Goal: Information Seeking & Learning: Learn about a topic

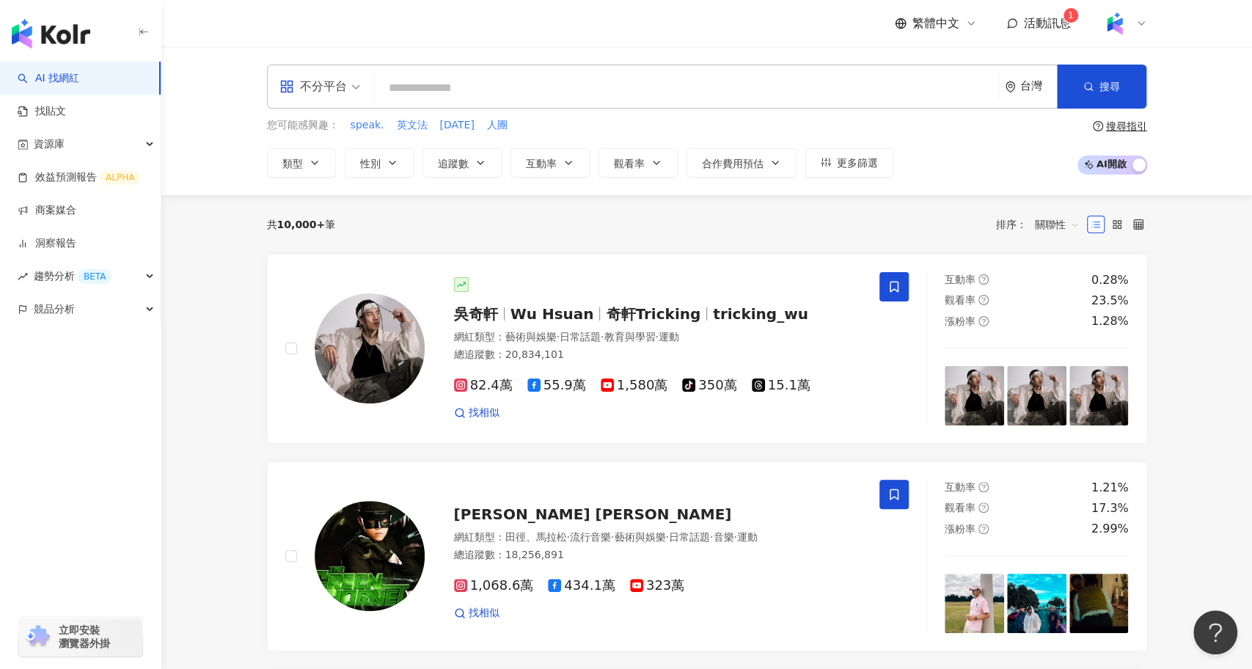
click at [409, 105] on div "不分平台 台灣 搜尋" at bounding box center [707, 87] width 880 height 44
click at [422, 92] on input "search" at bounding box center [687, 88] width 612 height 28
type input "*"
type input "**"
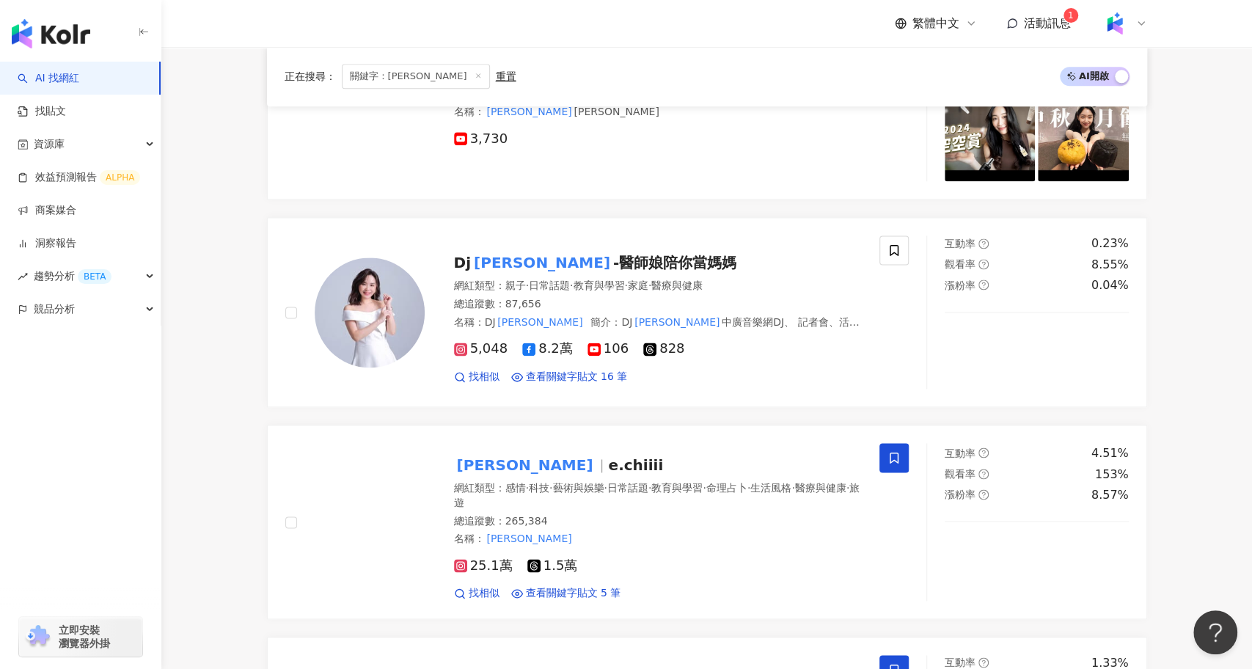
scroll to position [1417, 0]
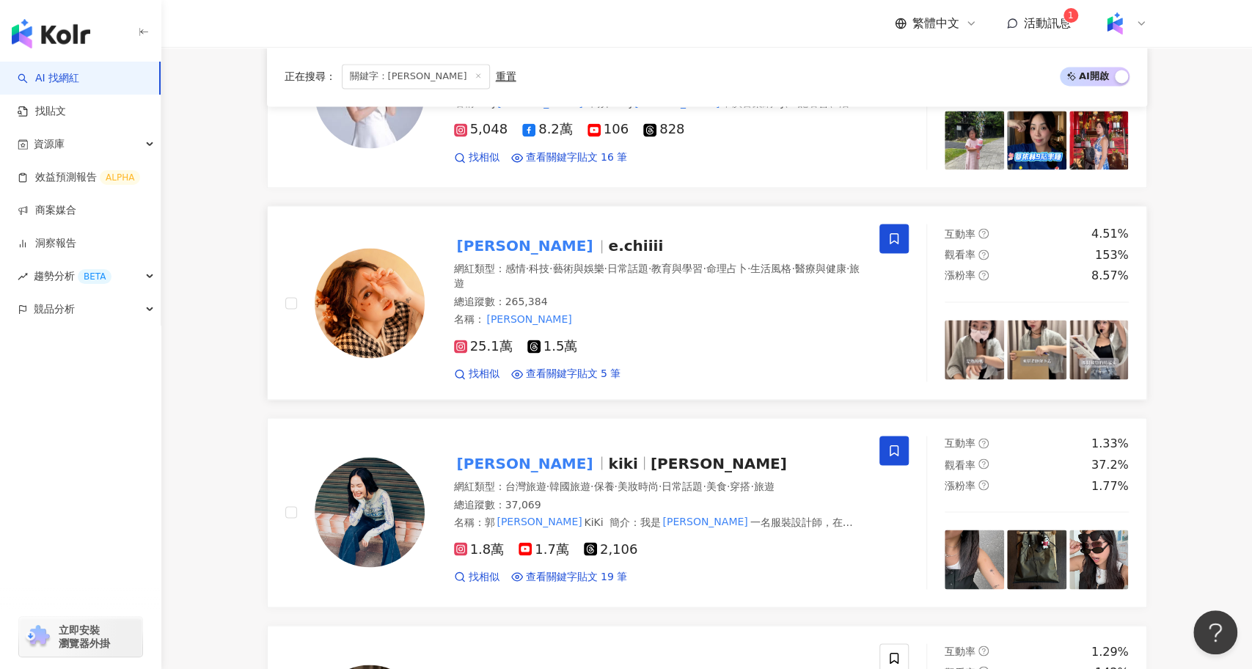
click at [608, 239] on span "e.chiiii" at bounding box center [635, 246] width 55 height 18
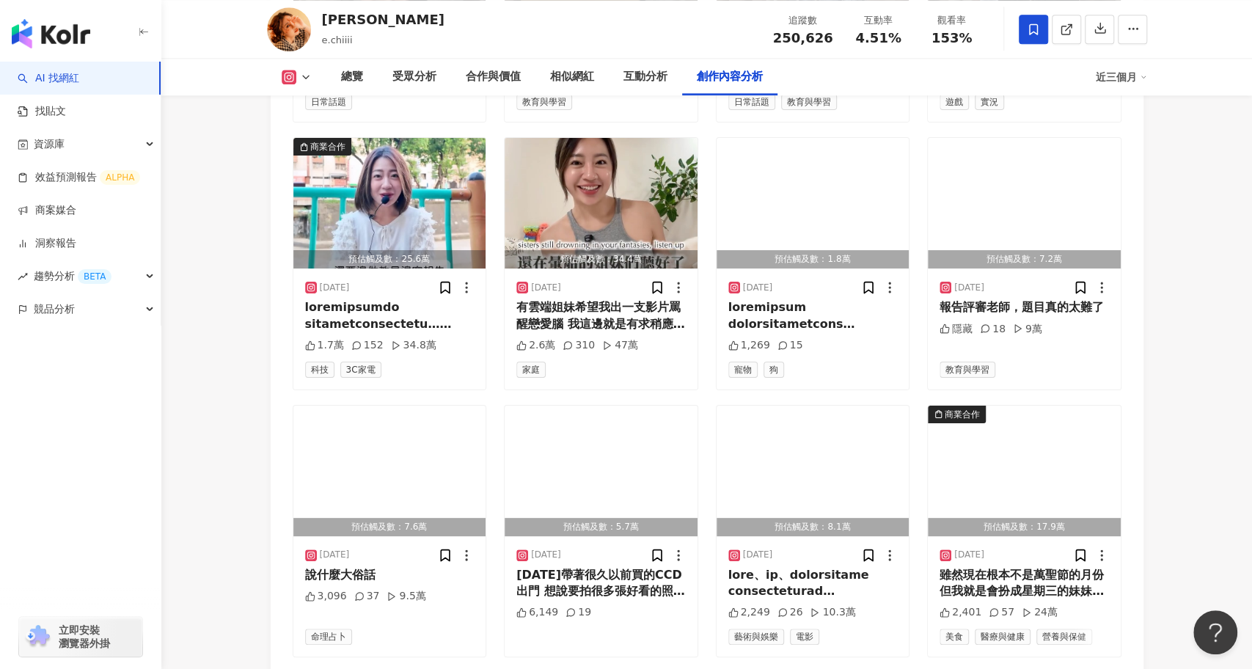
scroll to position [5097, 0]
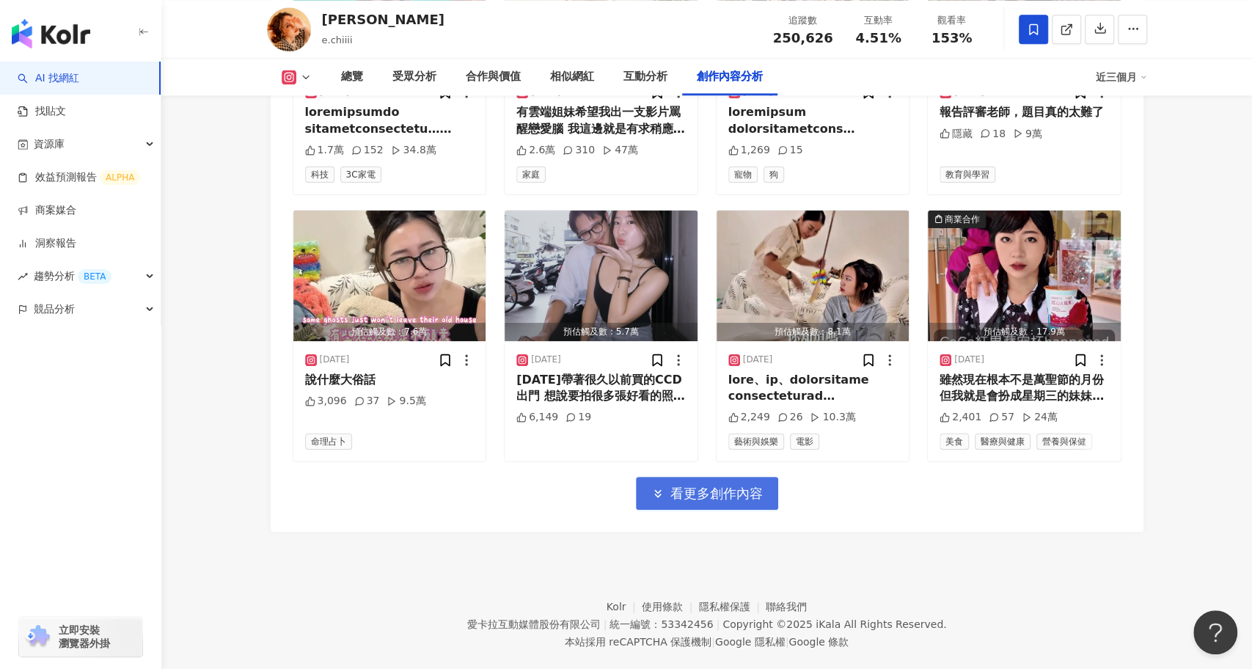
click at [683, 485] on span "看更多創作內容" at bounding box center [716, 493] width 92 height 16
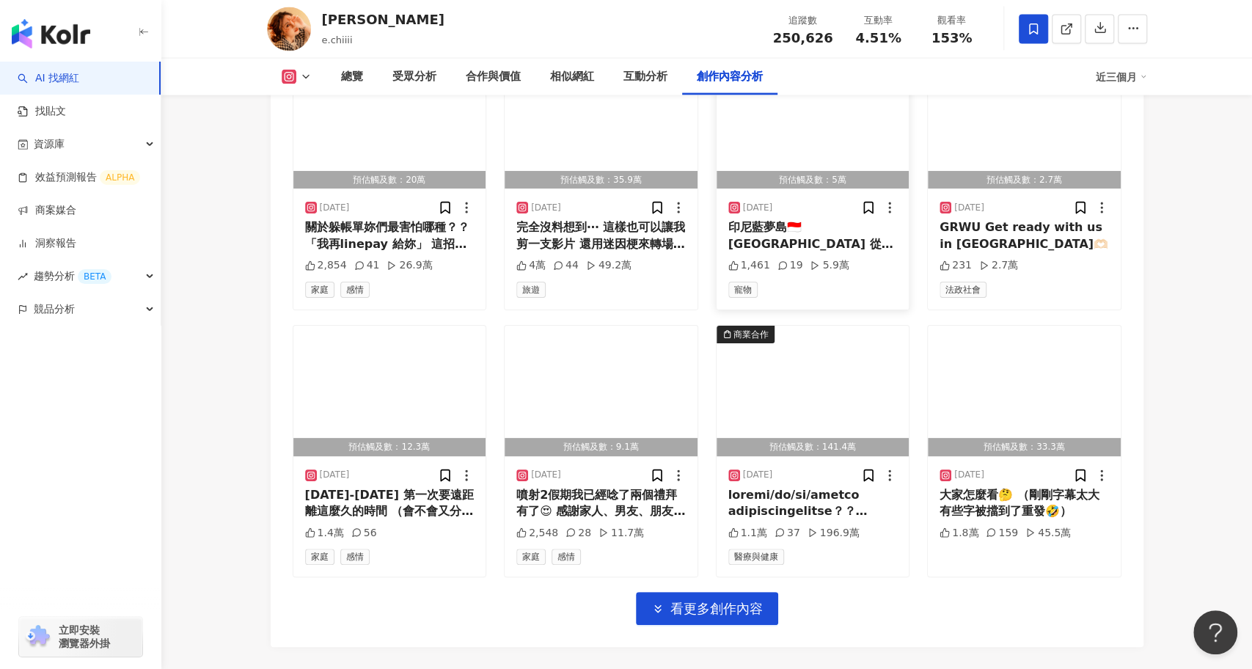
scroll to position [5789, 0]
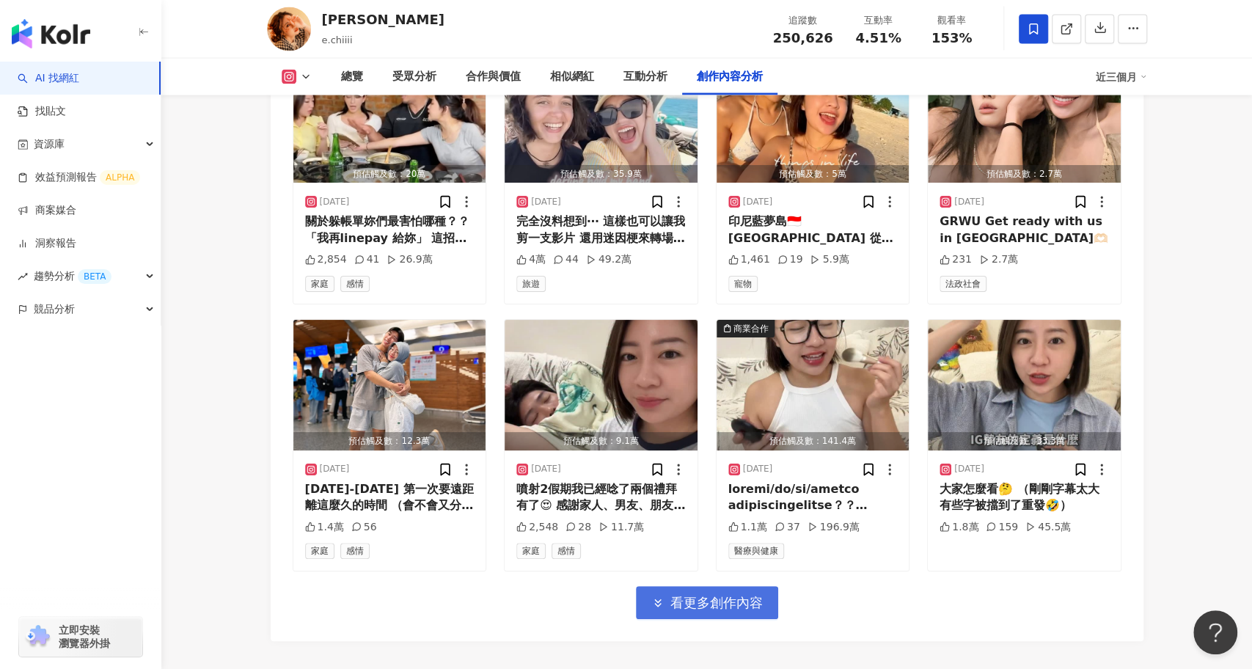
click at [741, 595] on span "看更多創作內容" at bounding box center [716, 603] width 92 height 16
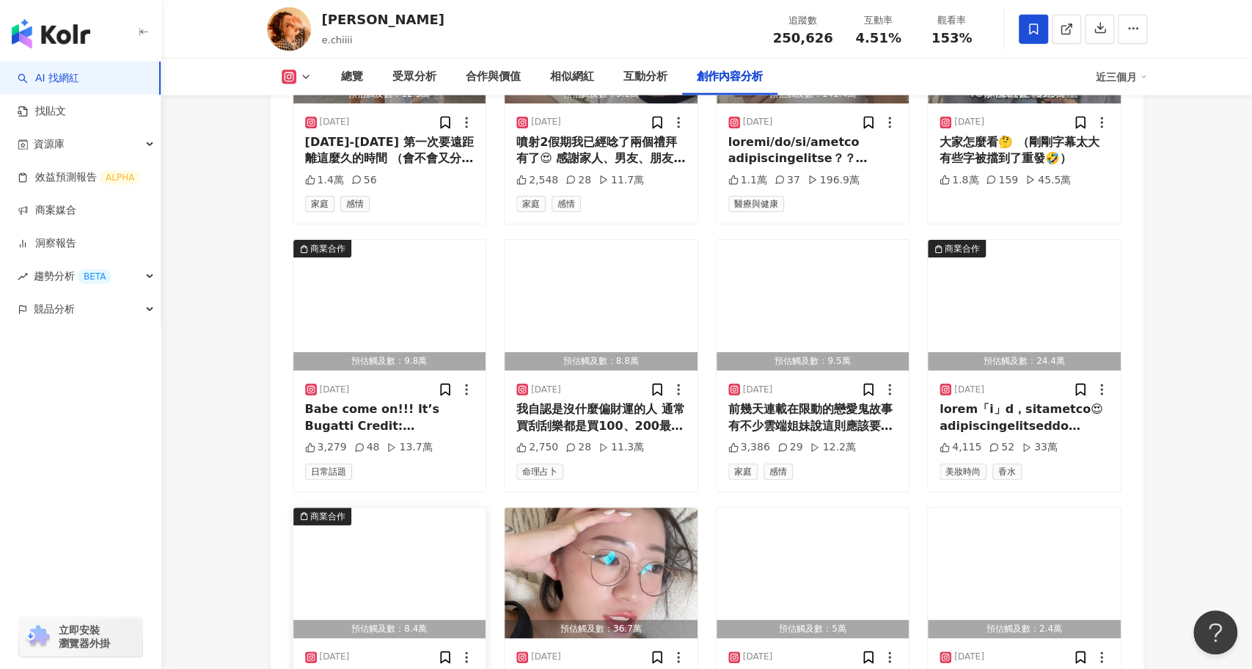
scroll to position [6314, 0]
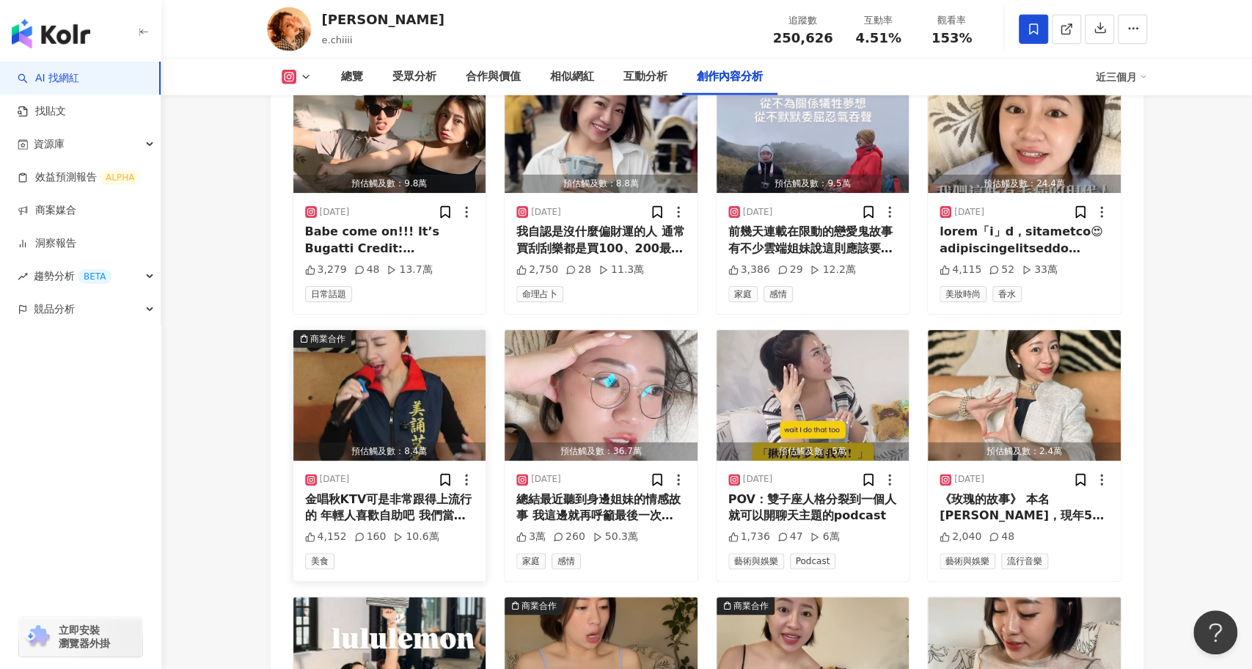
click at [401, 364] on img "button" at bounding box center [389, 395] width 193 height 131
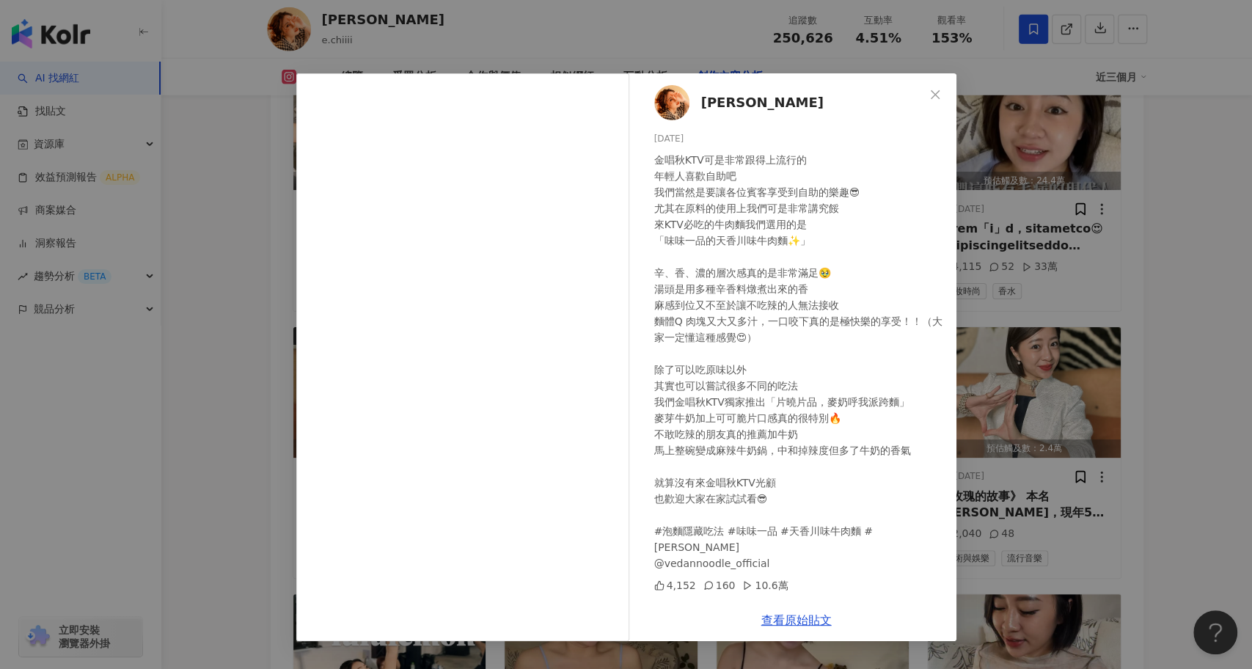
scroll to position [6314, 0]
click at [227, 415] on div "琦琦 2025/7/7 4,152 160 10.6萬 查看原始貼文" at bounding box center [626, 334] width 1252 height 669
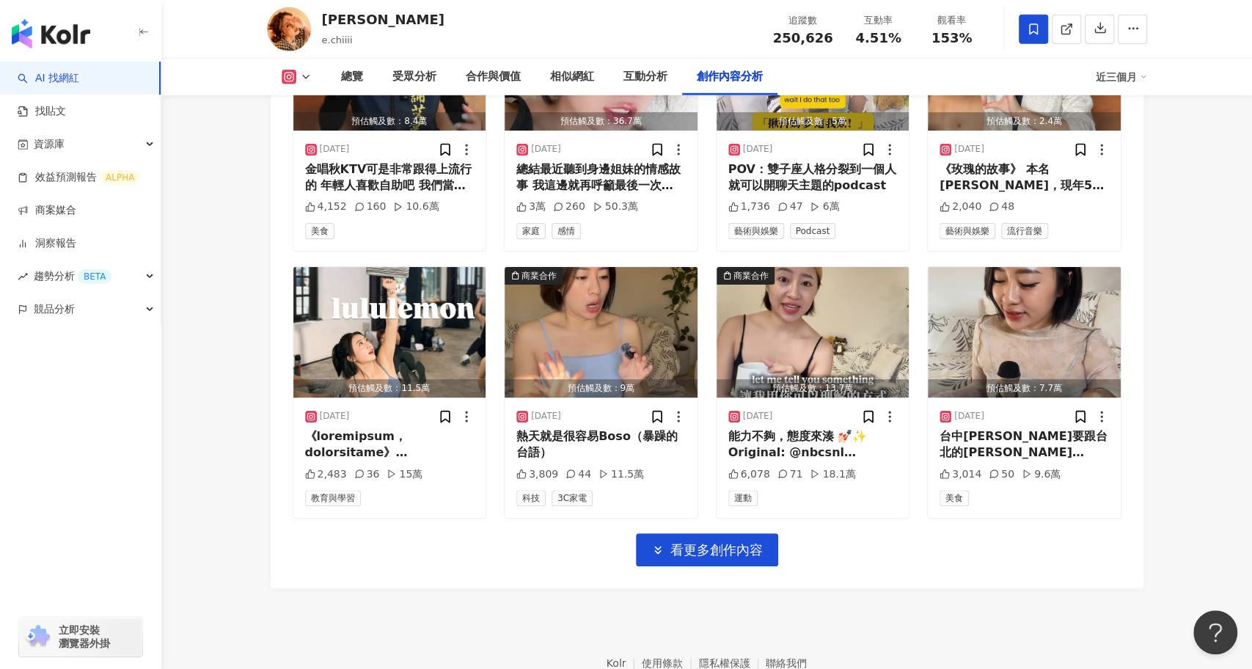
scroll to position [6673, 0]
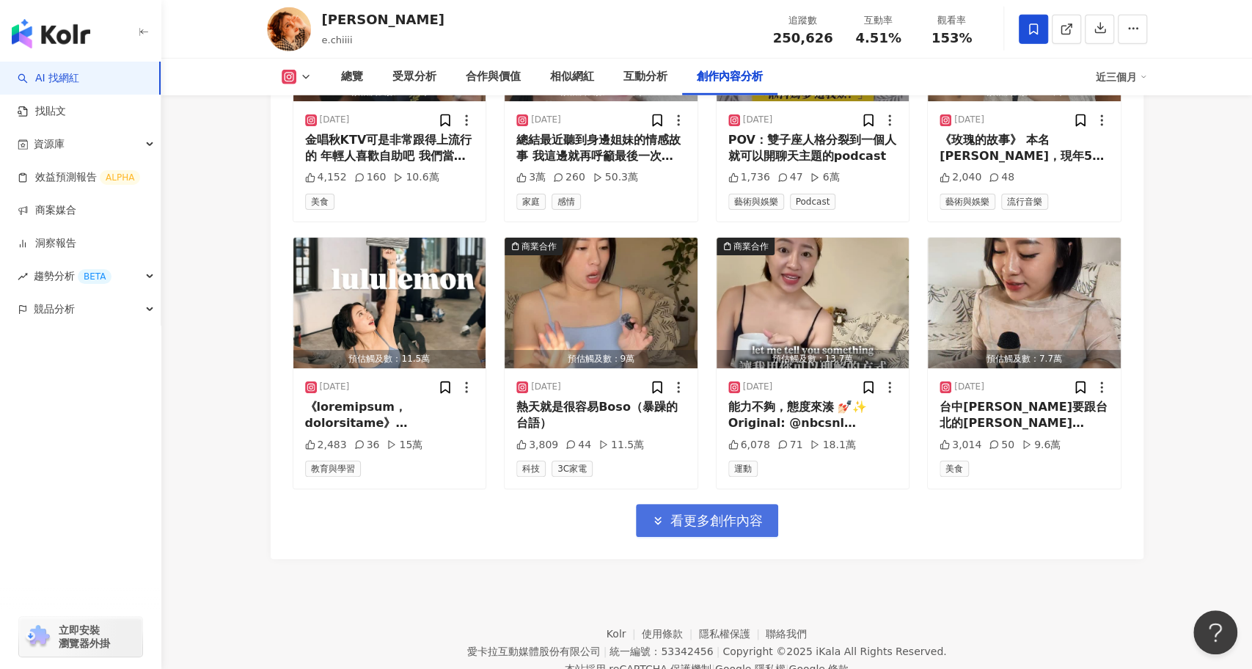
click at [713, 513] on span "看更多創作內容" at bounding box center [716, 521] width 92 height 16
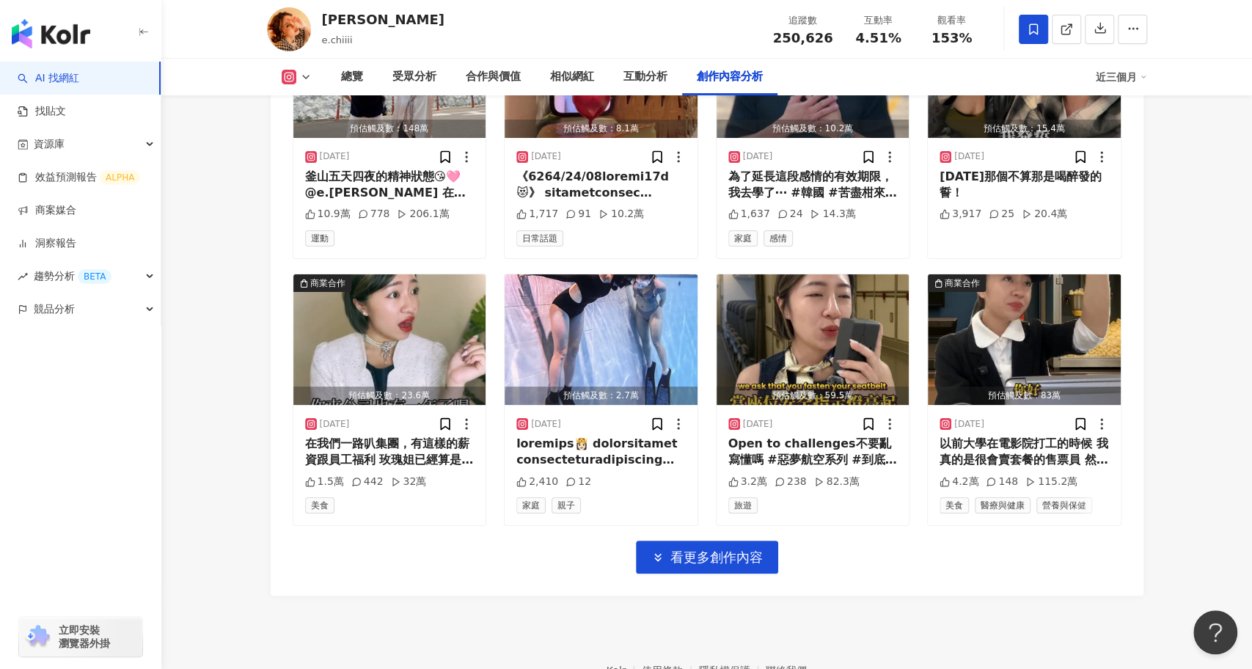
scroll to position [7440, 0]
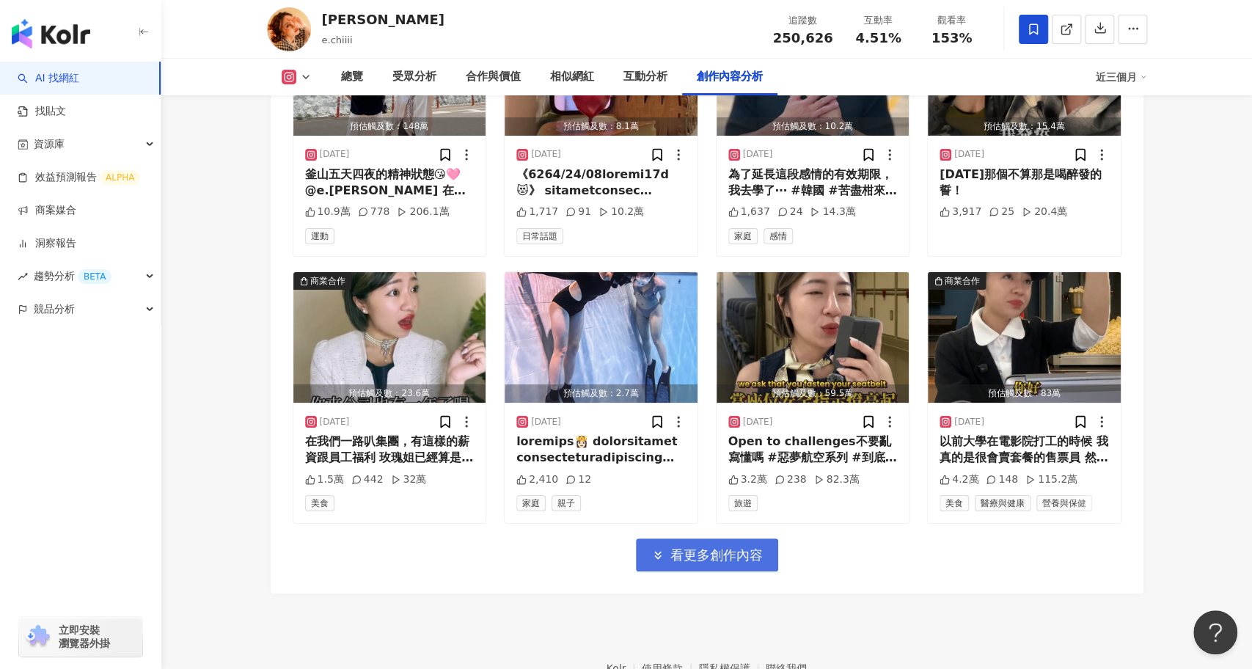
click at [718, 547] on span "看更多創作內容" at bounding box center [716, 555] width 92 height 16
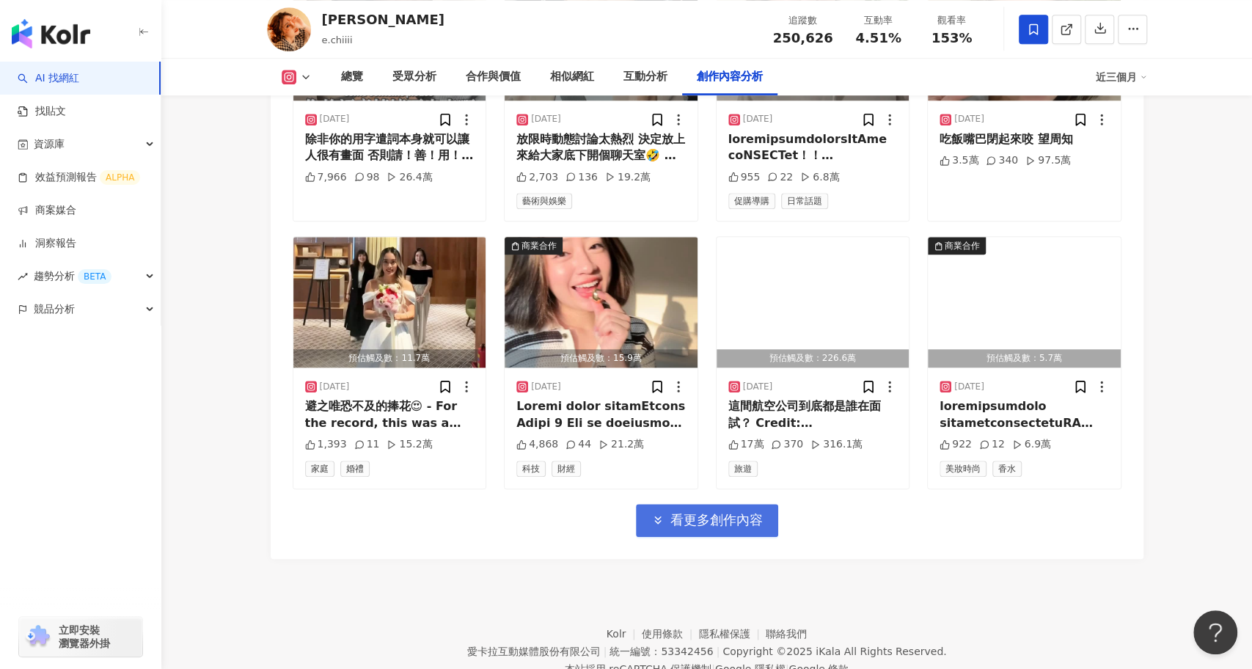
scroll to position [8291, 0]
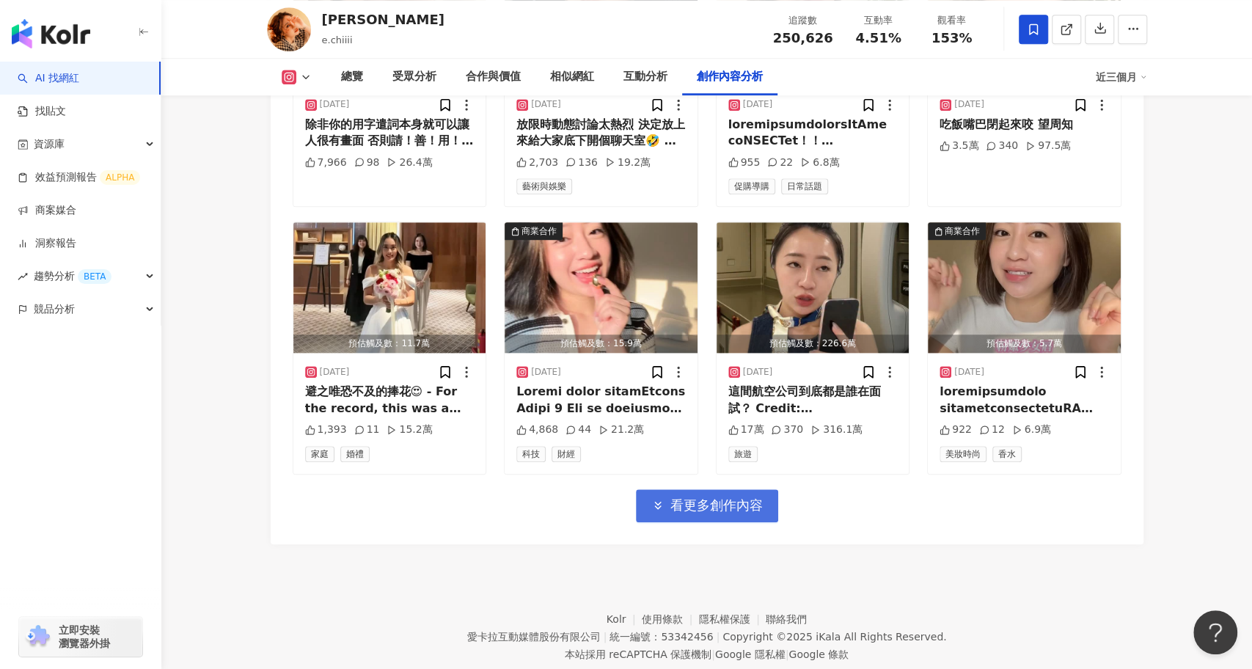
click at [722, 489] on button "看更多創作內容" at bounding box center [707, 505] width 142 height 33
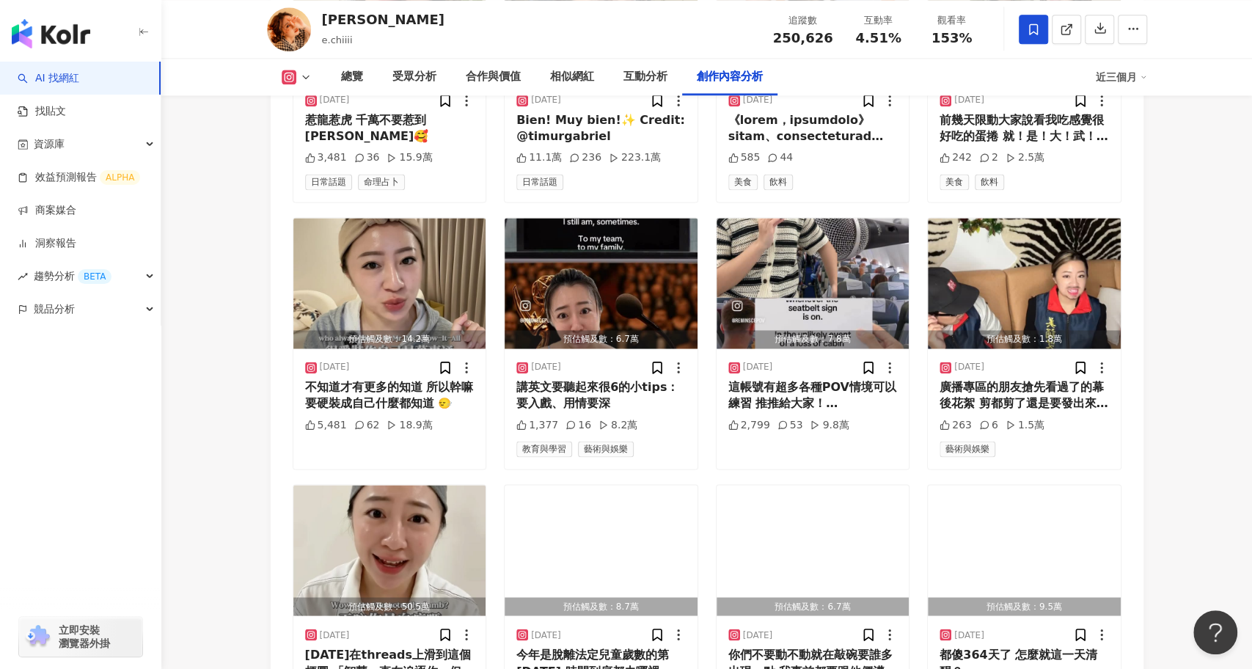
scroll to position [8813, 0]
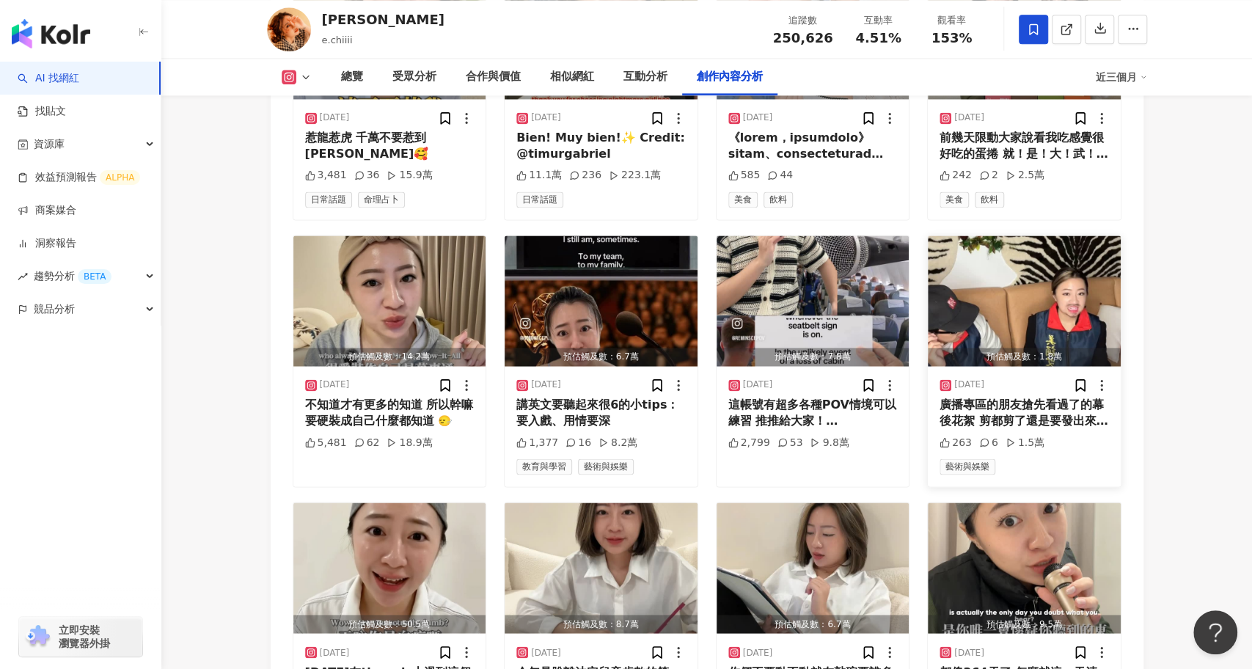
click at [994, 294] on img "button" at bounding box center [1024, 300] width 193 height 131
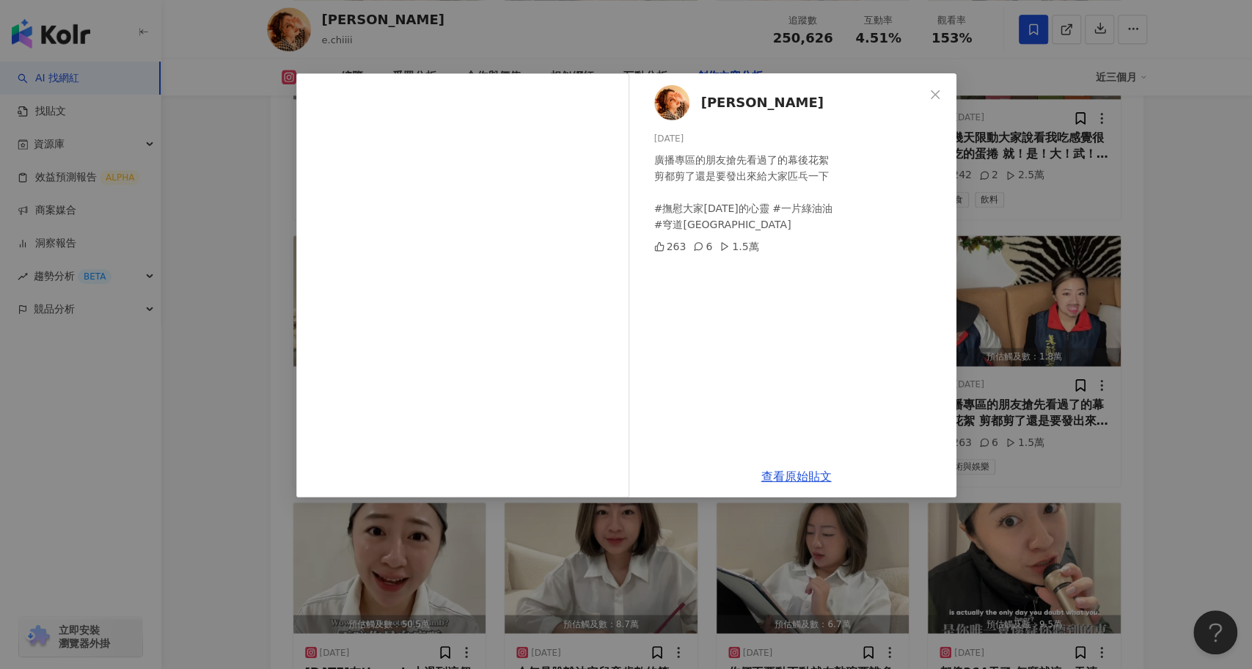
click at [231, 407] on div "琦琦 2025/4/7 廣播專區的朋友搶先看過了的幕後花絮 剪都剪了還是要發出來給大家匹乓一下 #撫慰大家今天的心靈 #一片綠油油 #穹道穗宮原 263 6 …" at bounding box center [626, 334] width 1252 height 669
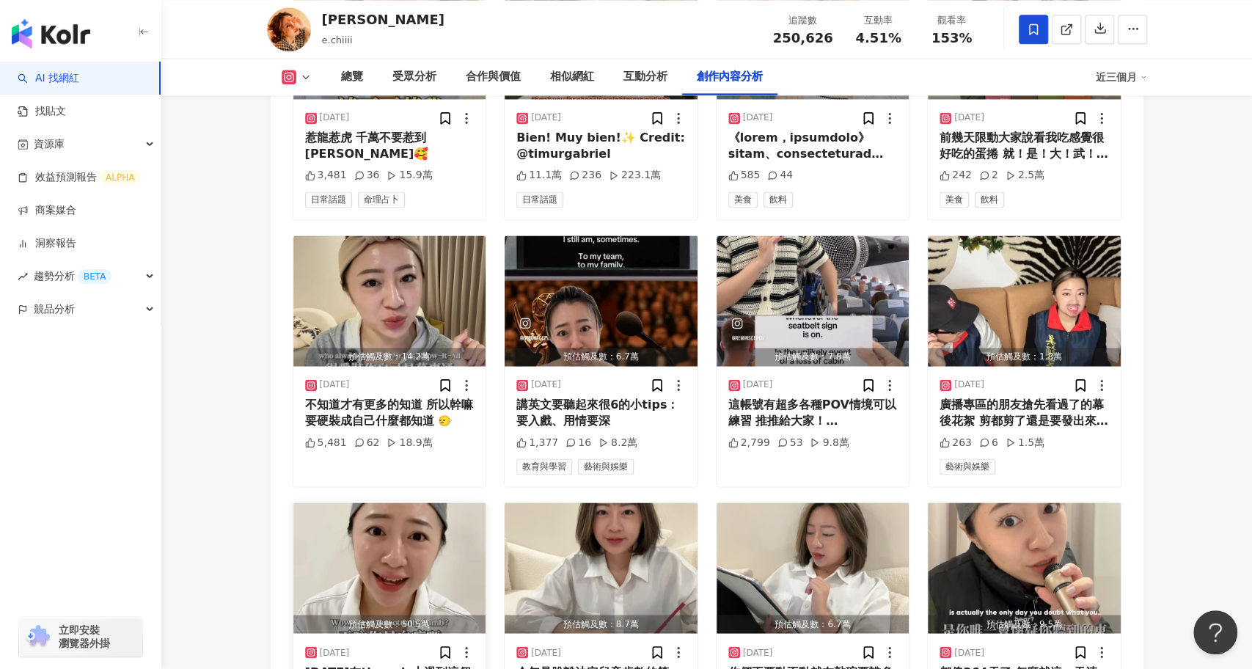
scroll to position [9090, 0]
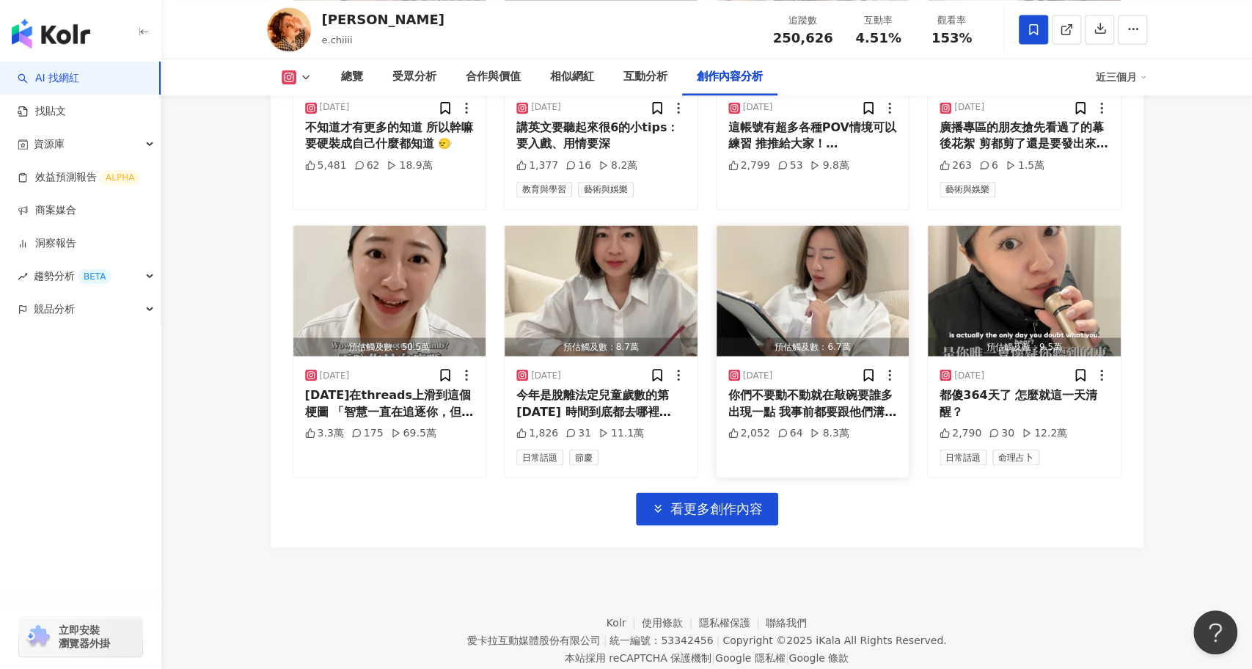
click at [731, 434] on div "2025/4/2 你們不要動不動就在敲碗要誰多出現一點 我事前都要跟他們溝通很久欸 2,052 64 8.3萬" at bounding box center [812, 416] width 193 height 120
click at [723, 500] on span "看更多創作內容" at bounding box center [716, 508] width 92 height 16
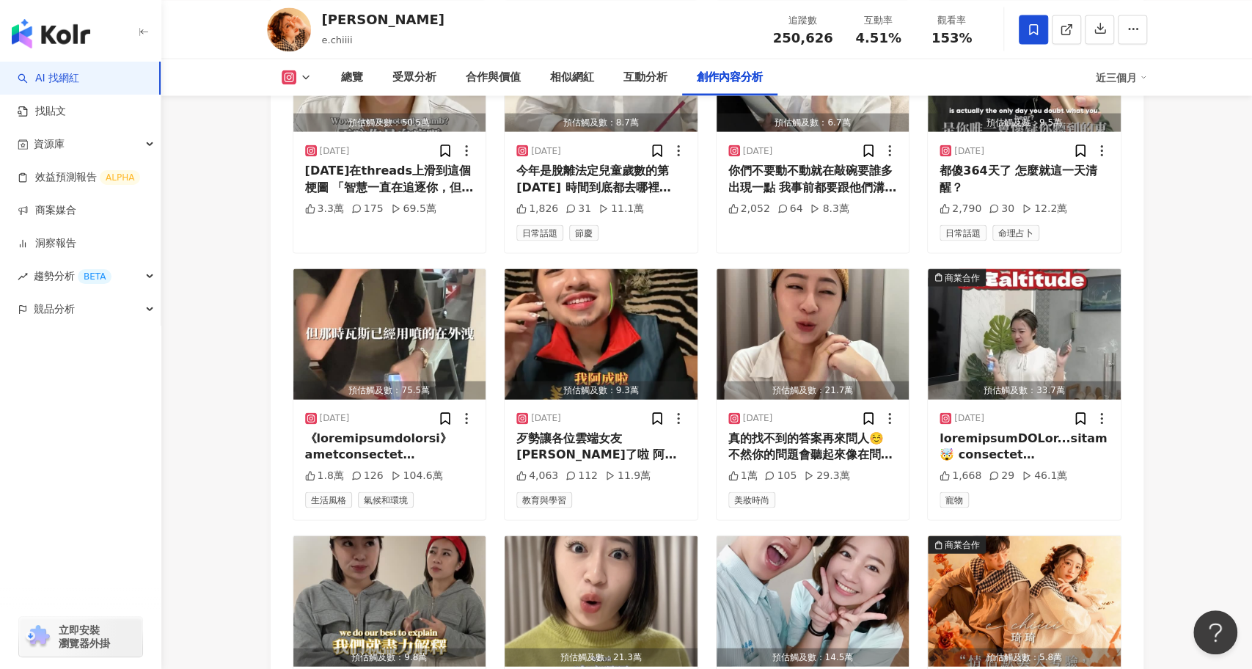
scroll to position [9367, 0]
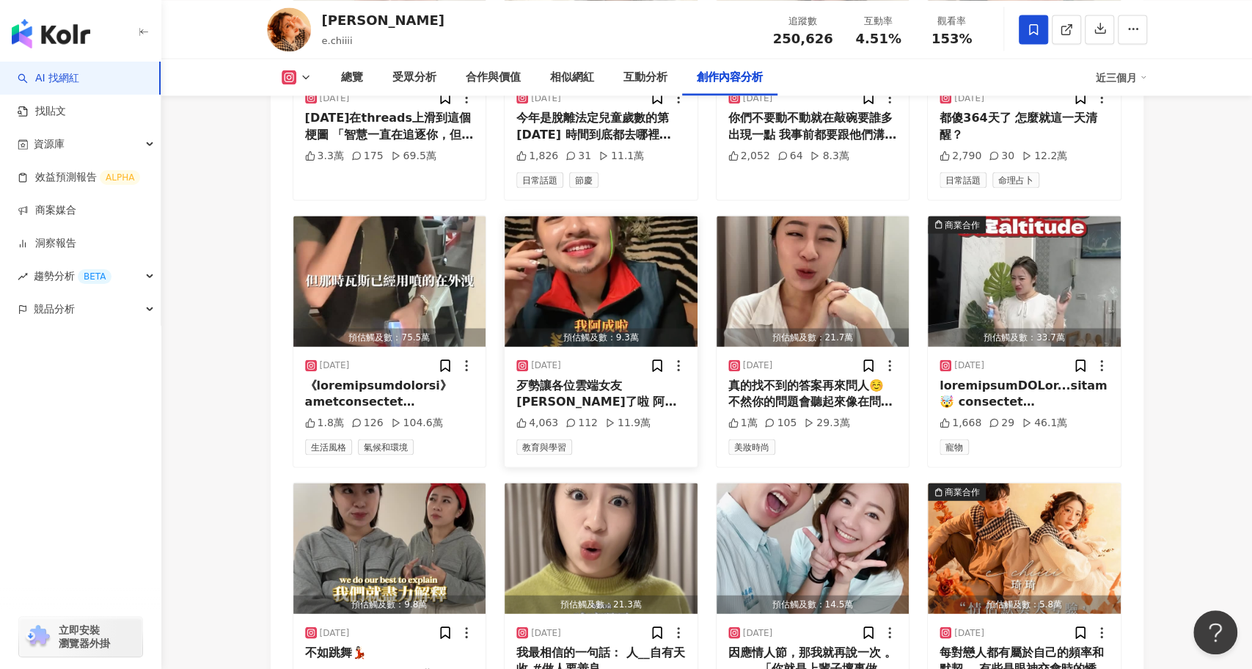
click at [594, 246] on img "button" at bounding box center [600, 281] width 193 height 131
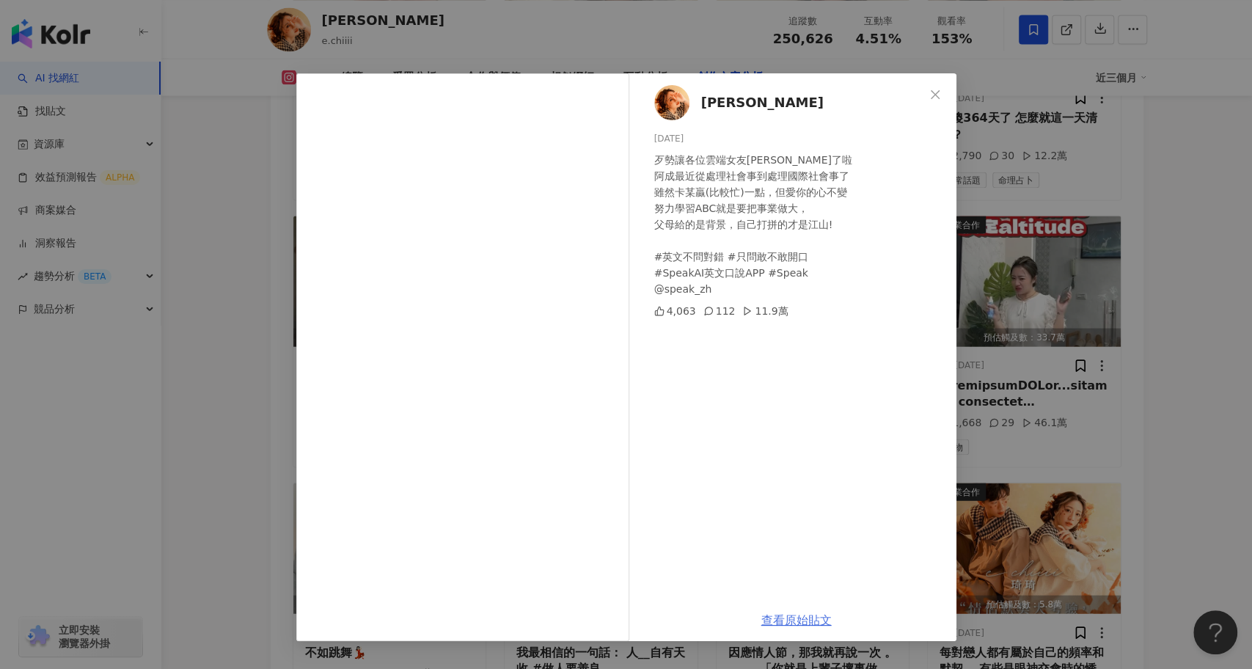
click at [807, 621] on link "查看原始貼文" at bounding box center [796, 620] width 70 height 14
click at [216, 454] on div "琦琦 2025/3/27 歹勢讓各位雲端女友Jordan了啦 阿成最近從處理社會事到處理國際社會事了 雖然卡某贏(比較忙)一點，但愛你的心不變 努力學習ABC…" at bounding box center [626, 334] width 1252 height 669
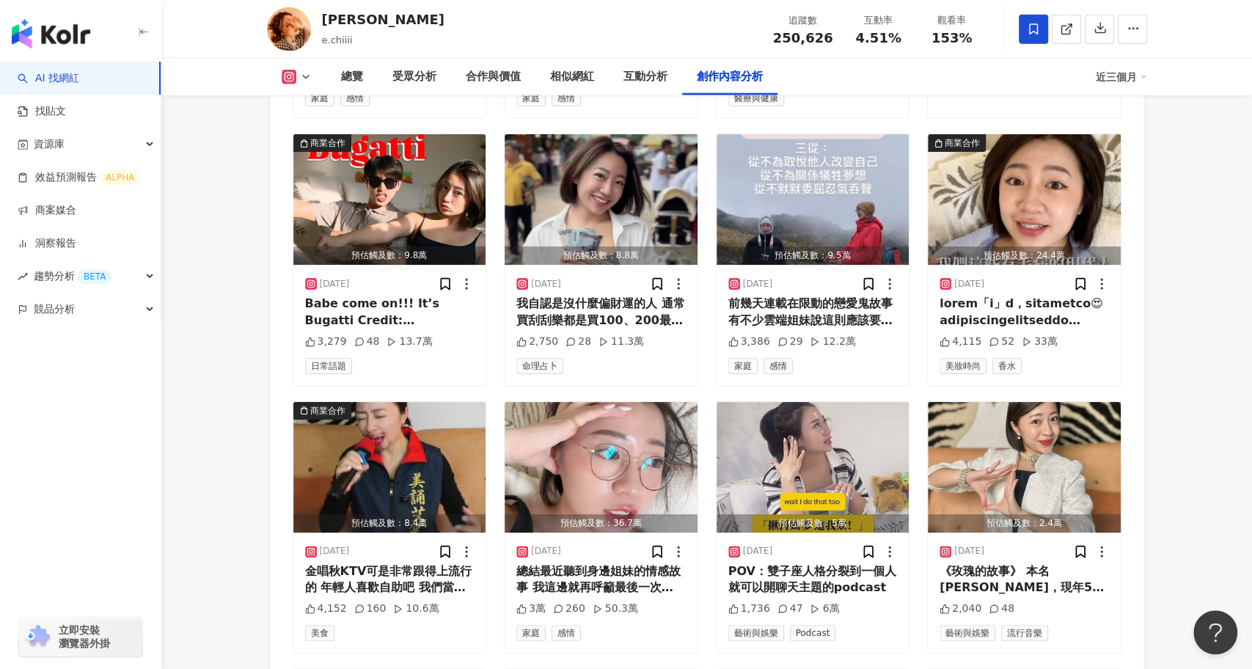
scroll to position [6432, 0]
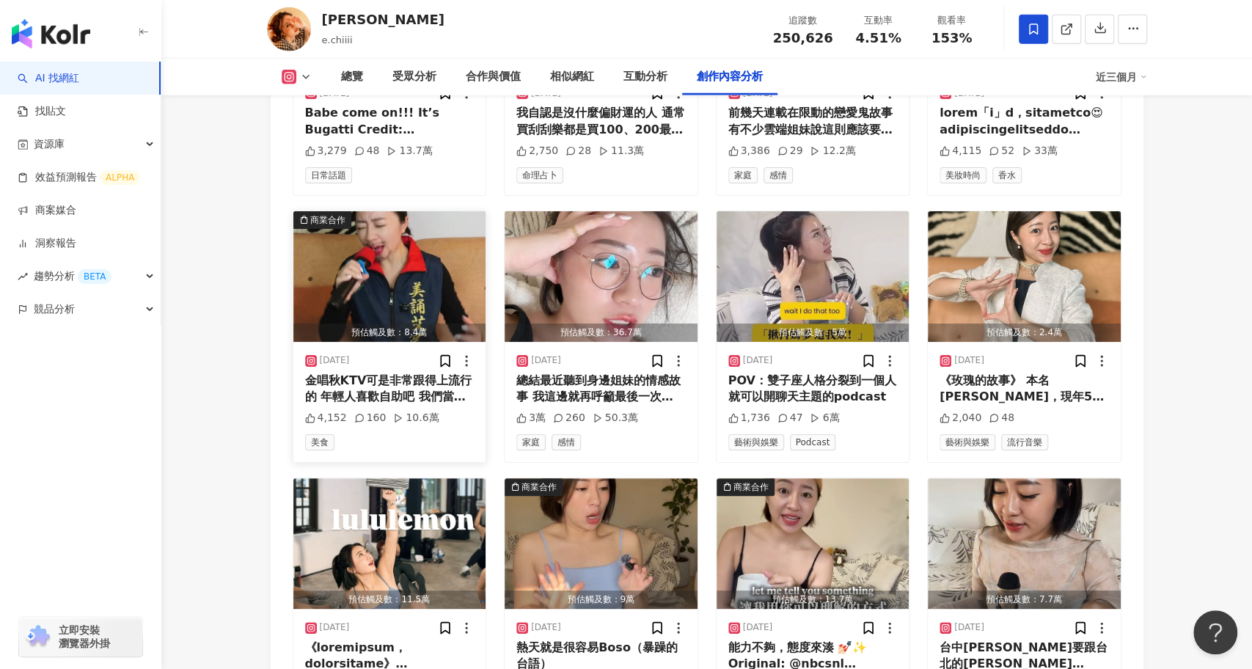
click at [417, 272] on img "button" at bounding box center [389, 276] width 193 height 131
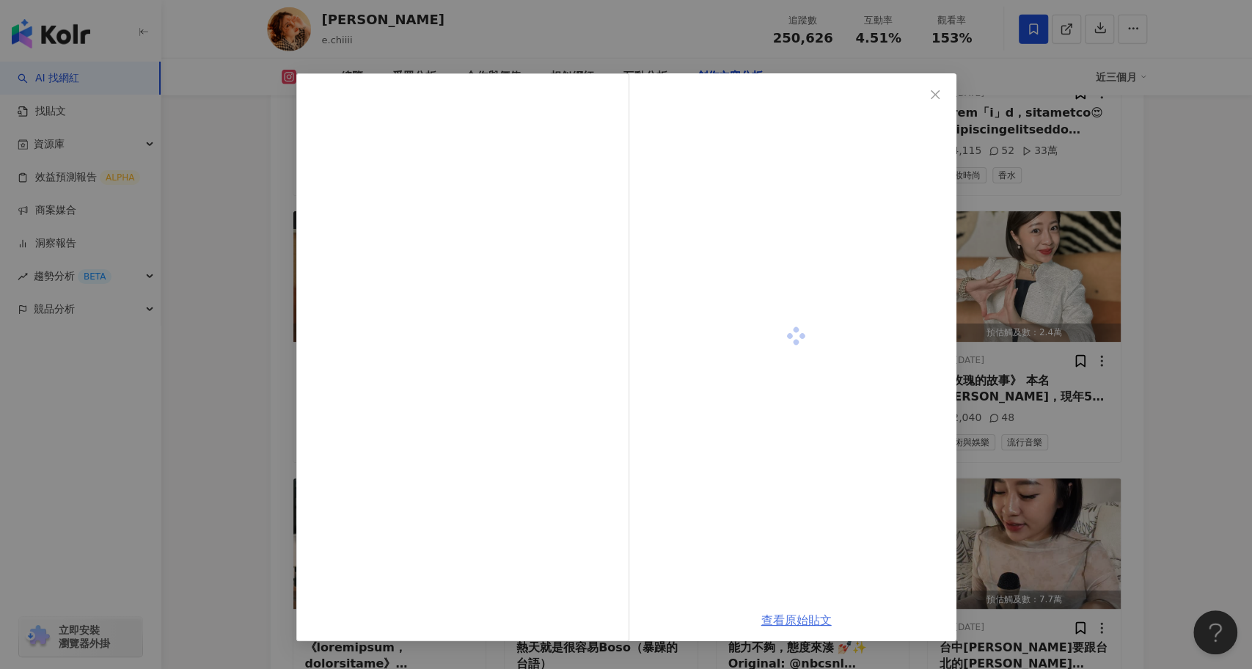
click at [797, 619] on link "查看原始貼文" at bounding box center [796, 620] width 70 height 14
click at [798, 98] on link "查看原始貼文" at bounding box center [796, 94] width 70 height 14
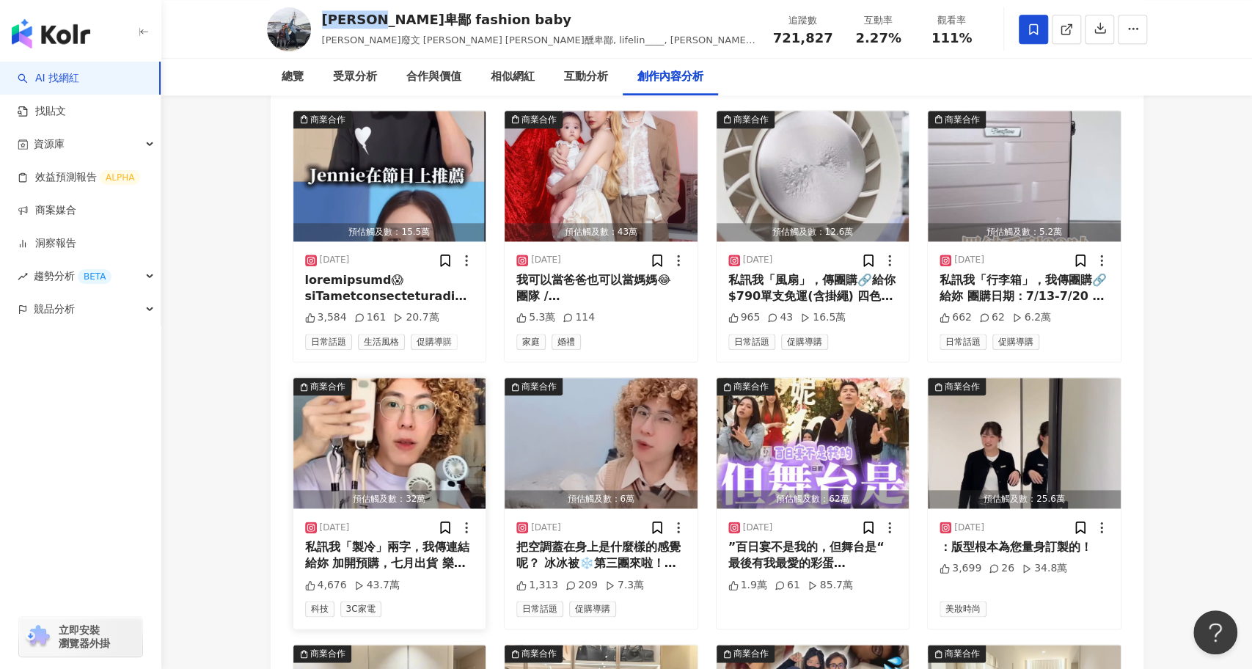
click at [400, 378] on img "button" at bounding box center [389, 443] width 193 height 131
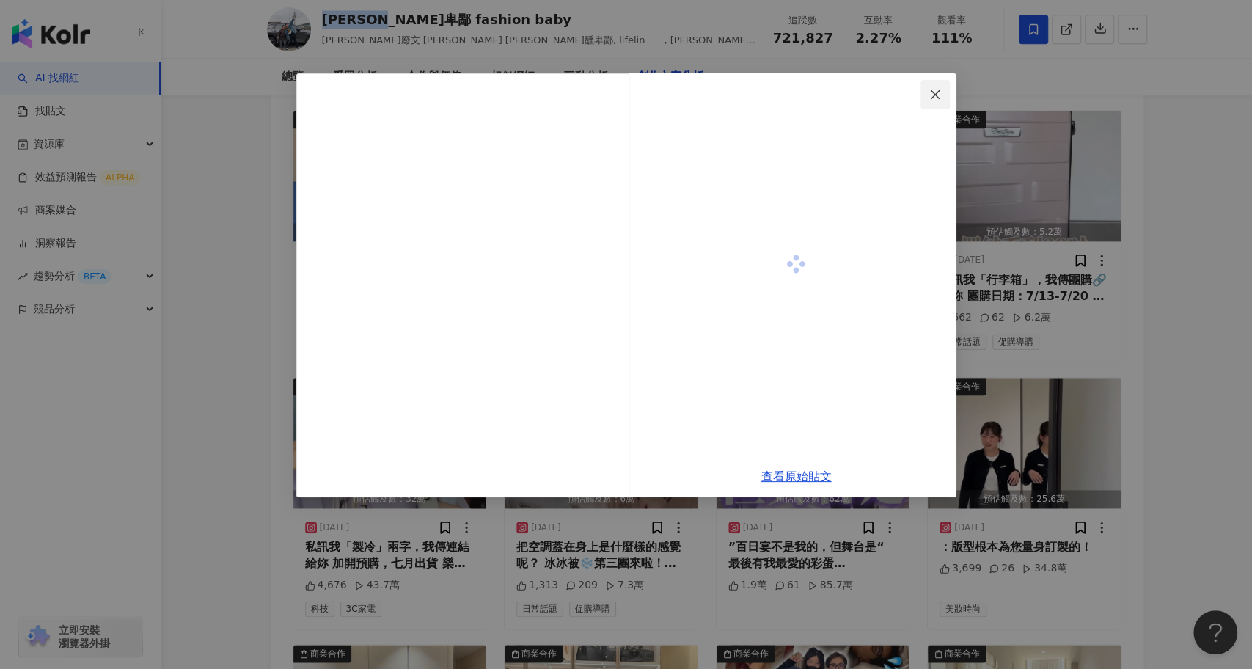
click at [926, 100] on span "Close" at bounding box center [934, 95] width 29 height 12
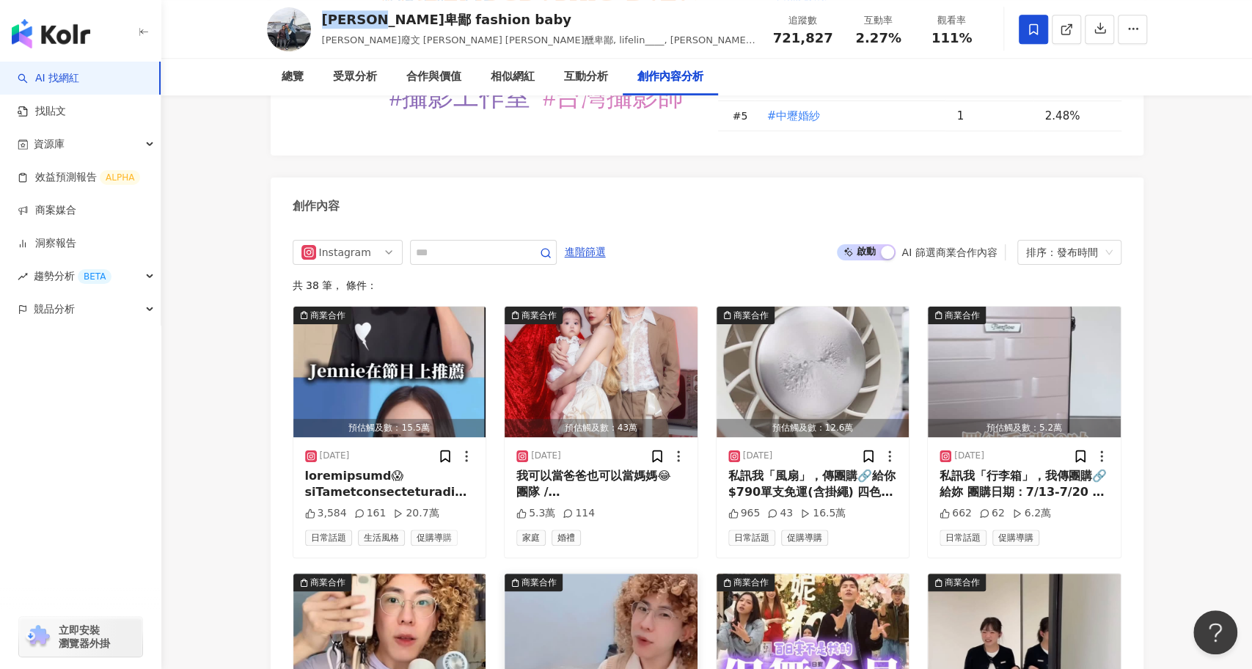
scroll to position [4782, 0]
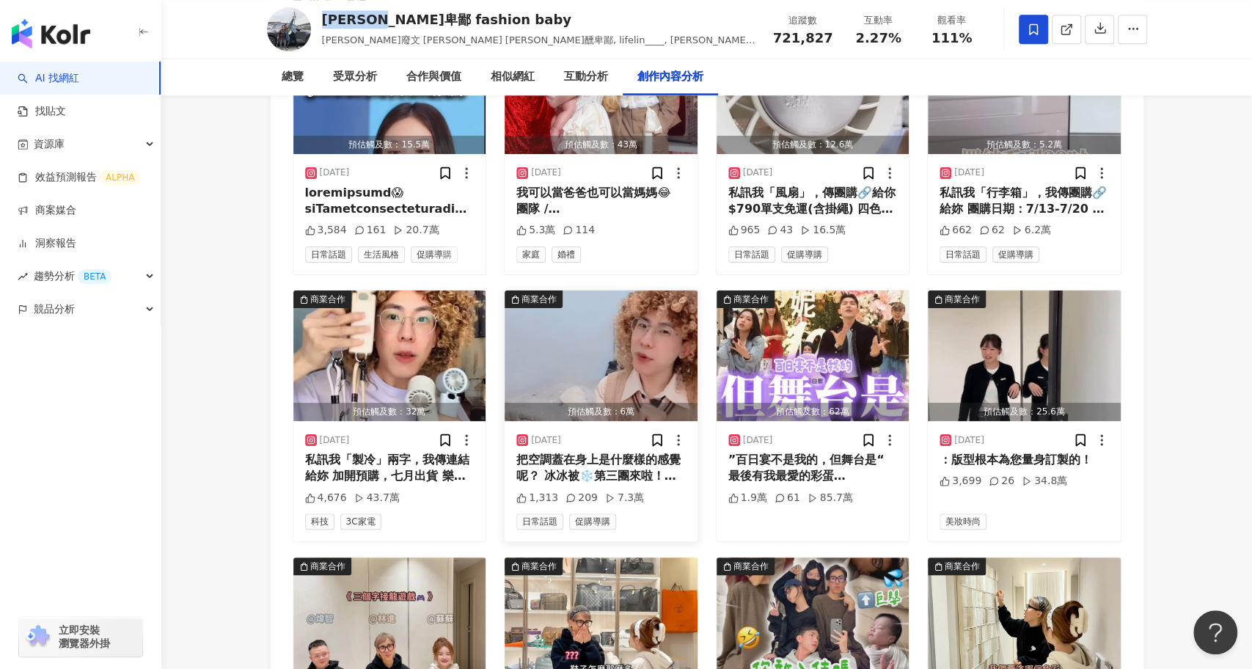
click at [603, 290] on img "button" at bounding box center [600, 355] width 193 height 131
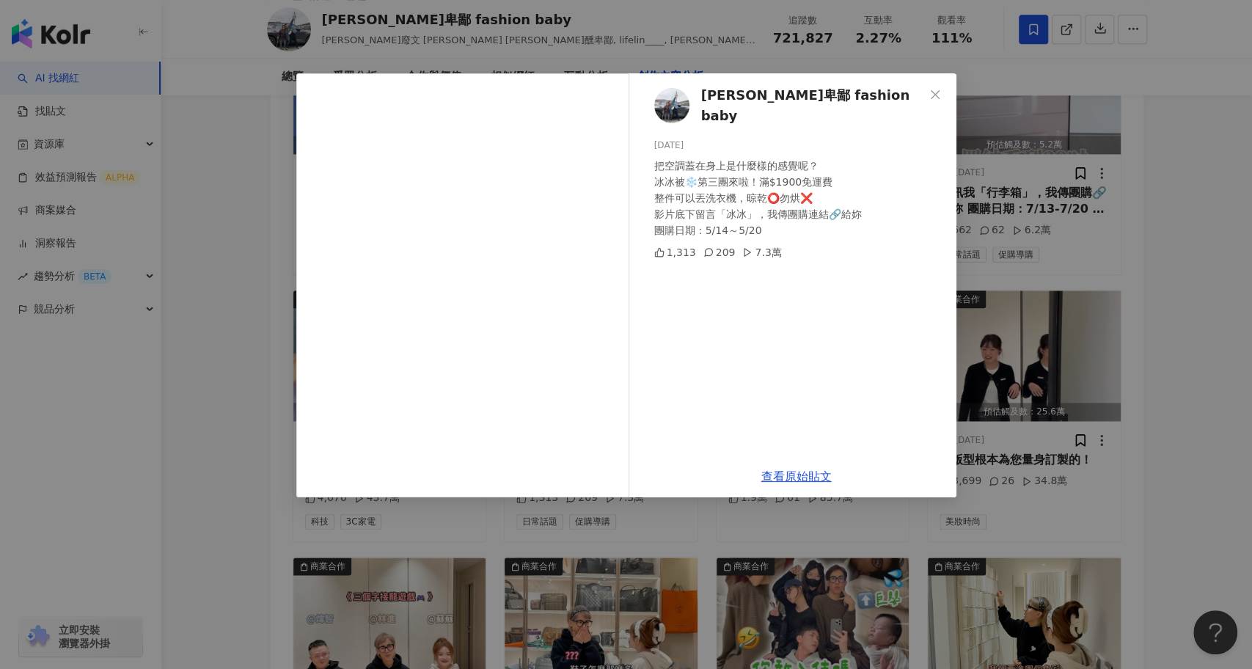
click at [196, 555] on div "[PERSON_NAME]卑鄙 fashion baby [DATE] 把空調蓋在身上是什麼樣的感覺呢？ 冰冰被❄️第三團來啦！滿$1900免運費 整件可以丟…" at bounding box center [626, 334] width 1252 height 669
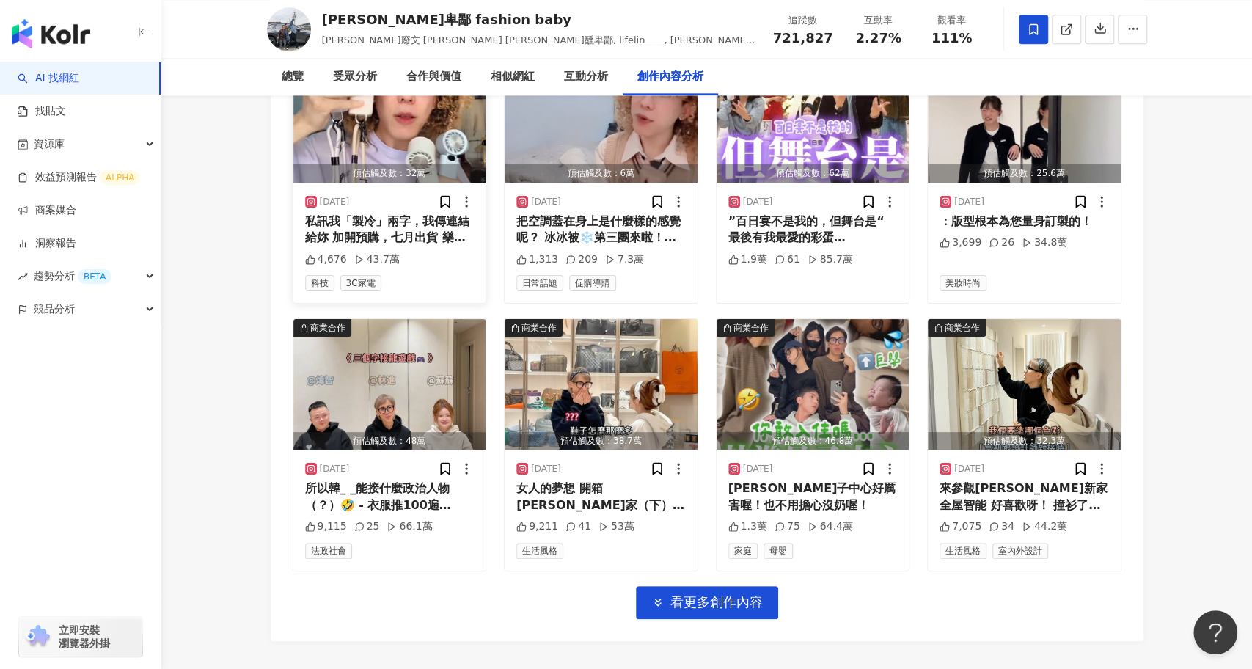
scroll to position [5021, 0]
click at [766, 585] on button "看更多創作內容" at bounding box center [707, 601] width 142 height 33
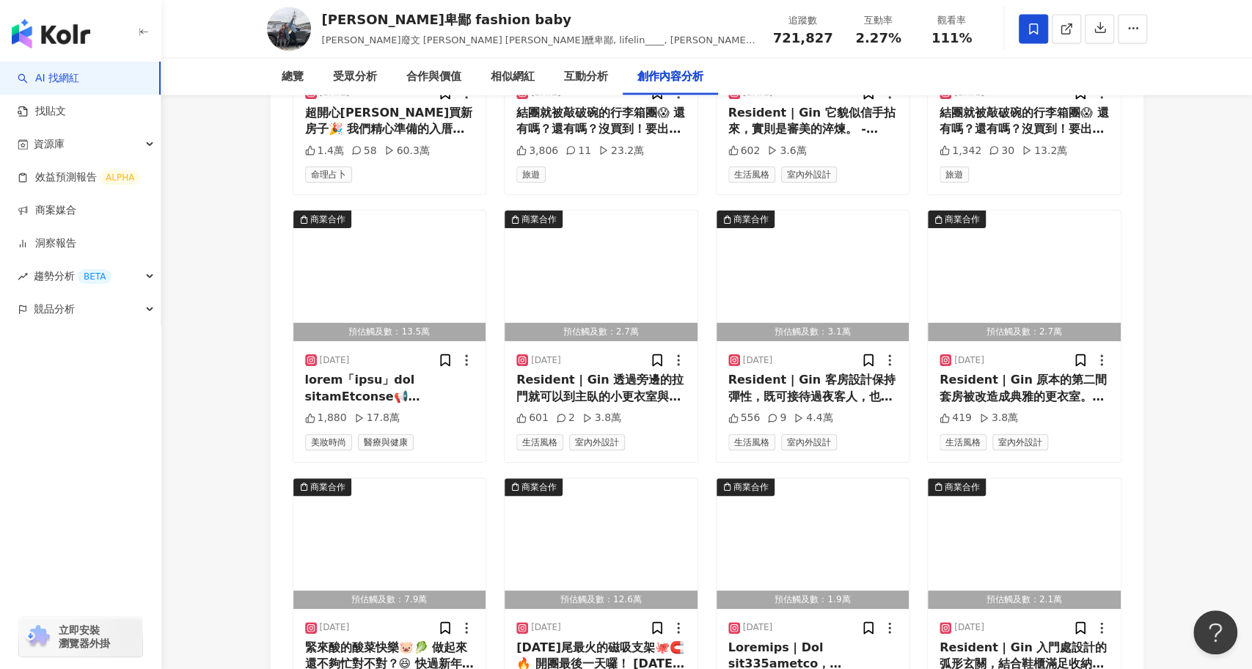
scroll to position [5752, 0]
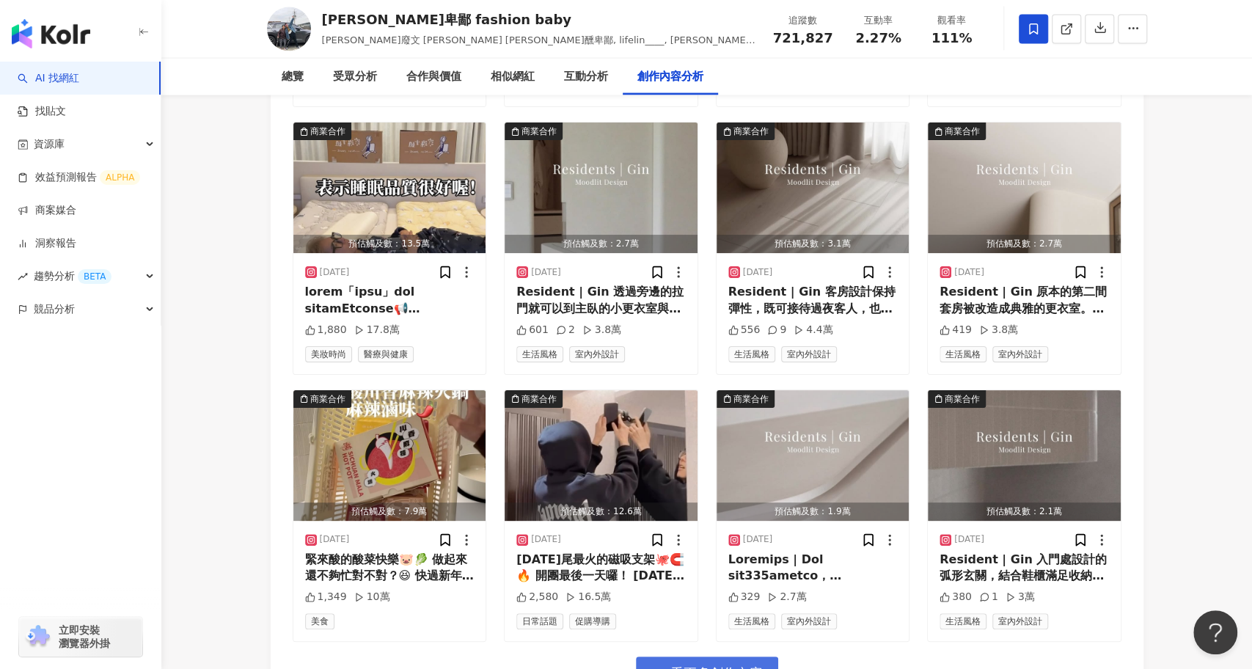
click at [690, 665] on span "看更多創作內容" at bounding box center [716, 673] width 92 height 16
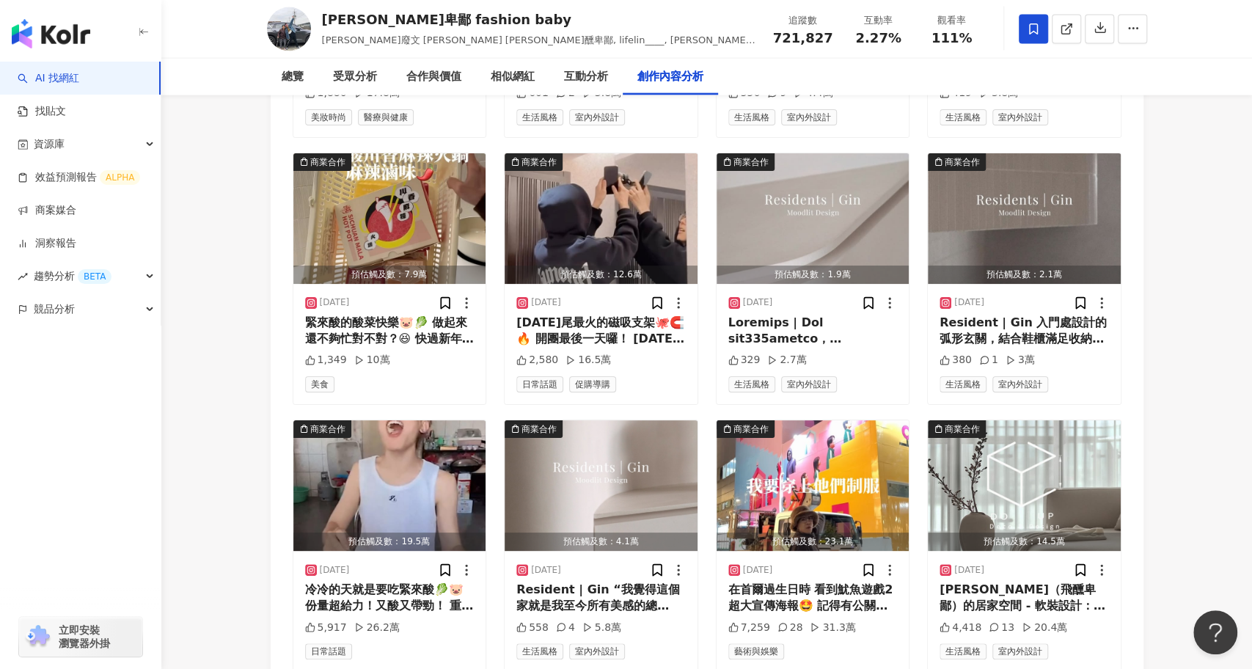
scroll to position [6000, 0]
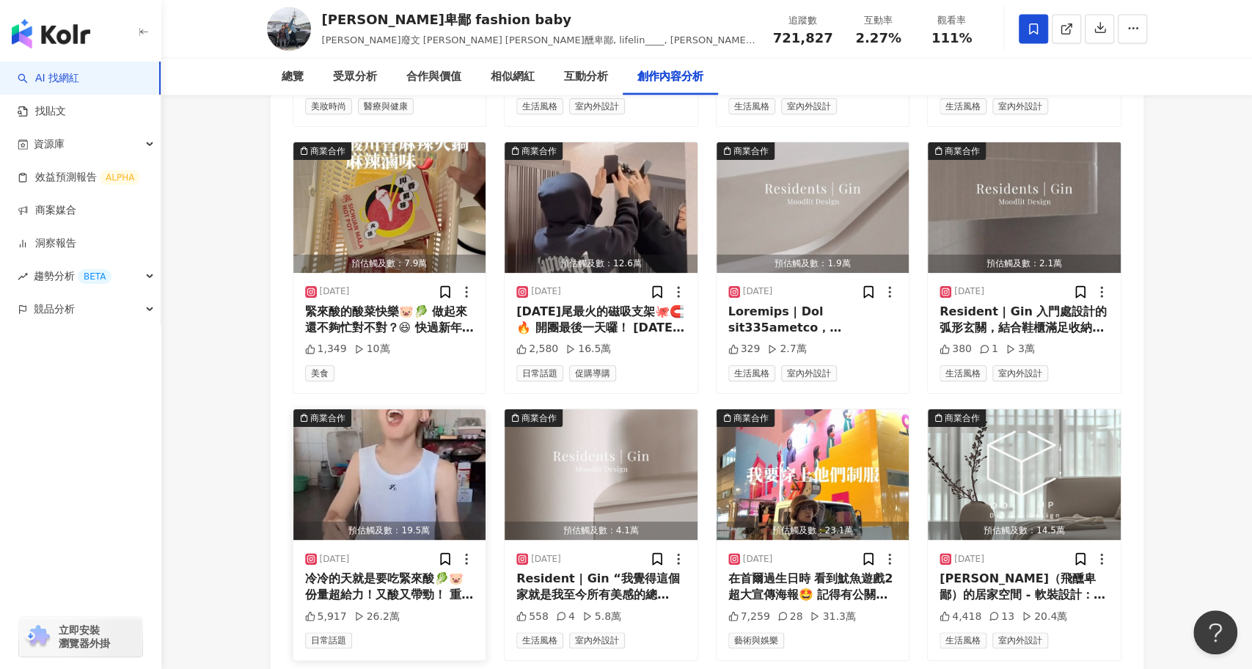
click at [392, 417] on img "button" at bounding box center [389, 474] width 193 height 131
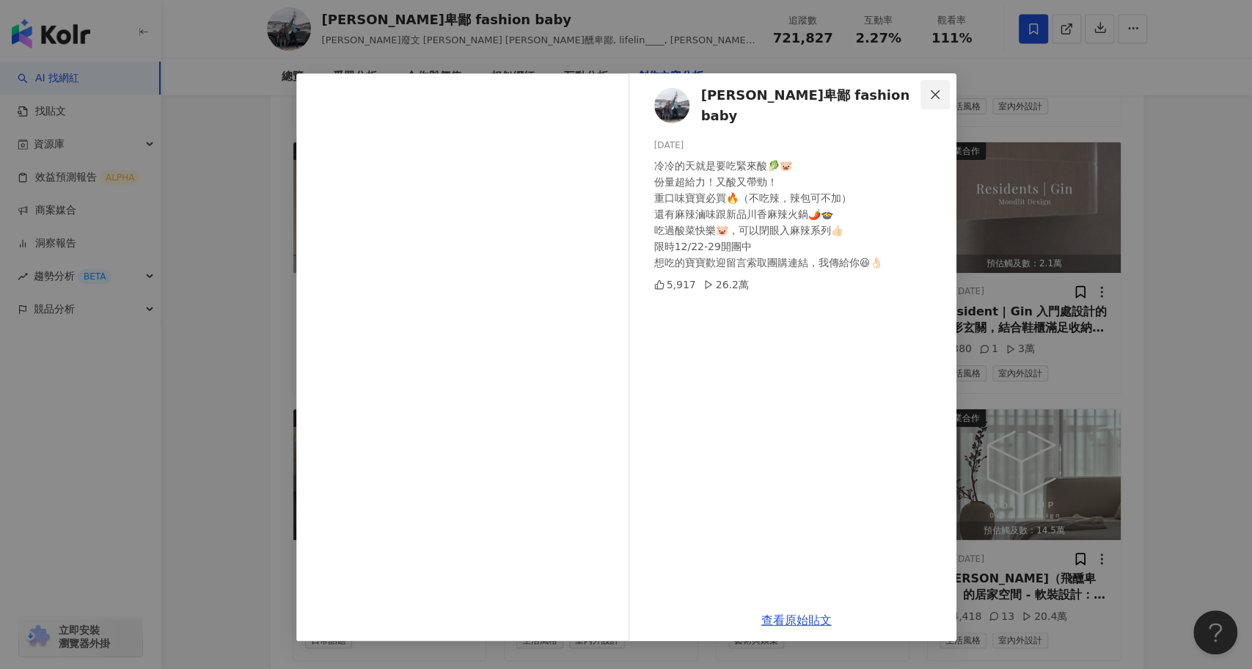
click at [933, 97] on icon "close" at bounding box center [935, 95] width 12 height 12
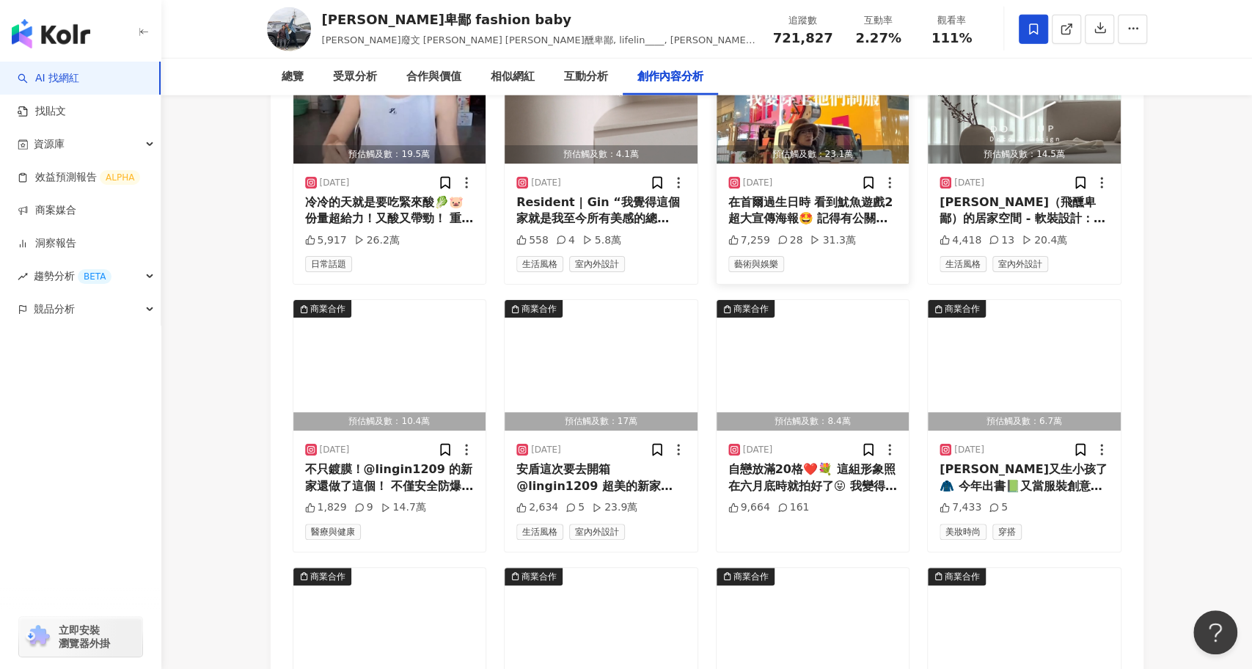
scroll to position [6604, 0]
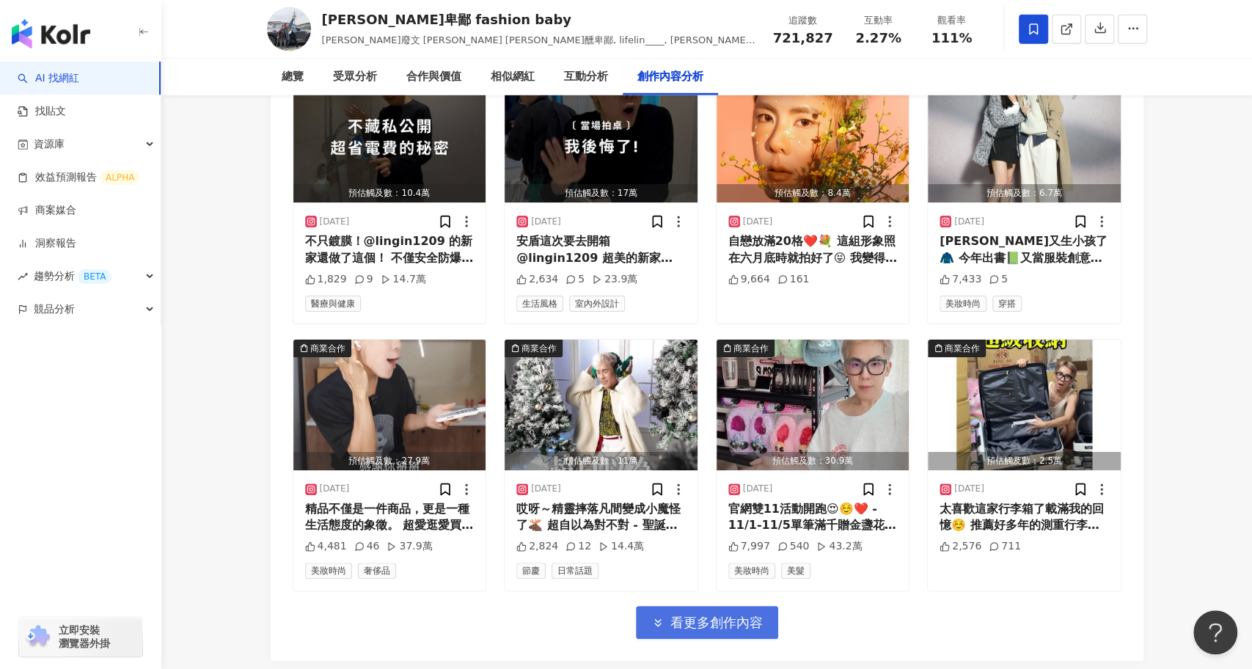
click at [709, 614] on span "看更多創作內容" at bounding box center [716, 622] width 92 height 16
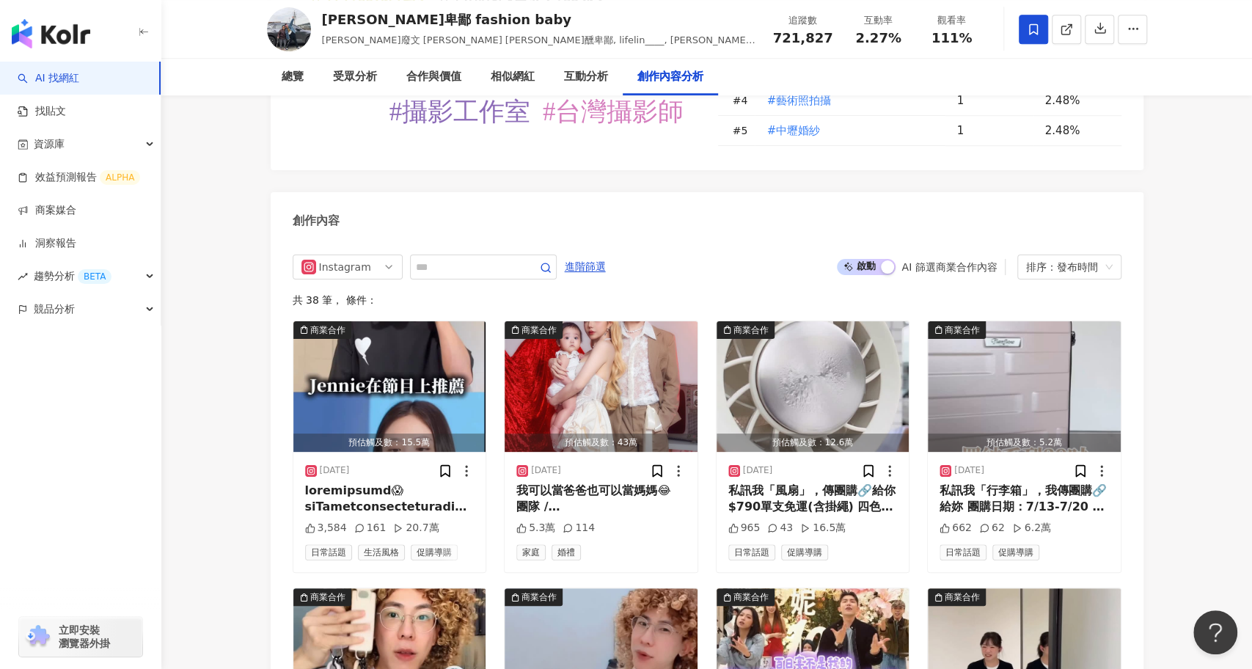
scroll to position [4485, 0]
click at [430, 587] on img "button" at bounding box center [389, 652] width 193 height 131
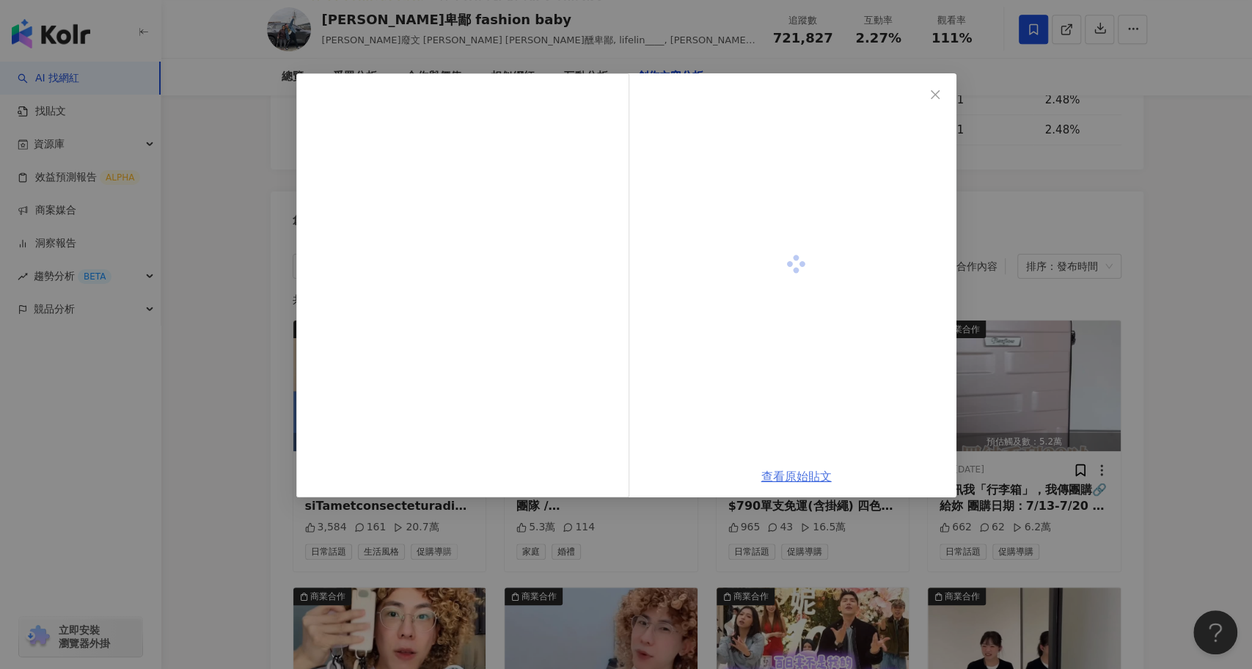
click at [805, 477] on link "查看原始貼文" at bounding box center [796, 476] width 70 height 14
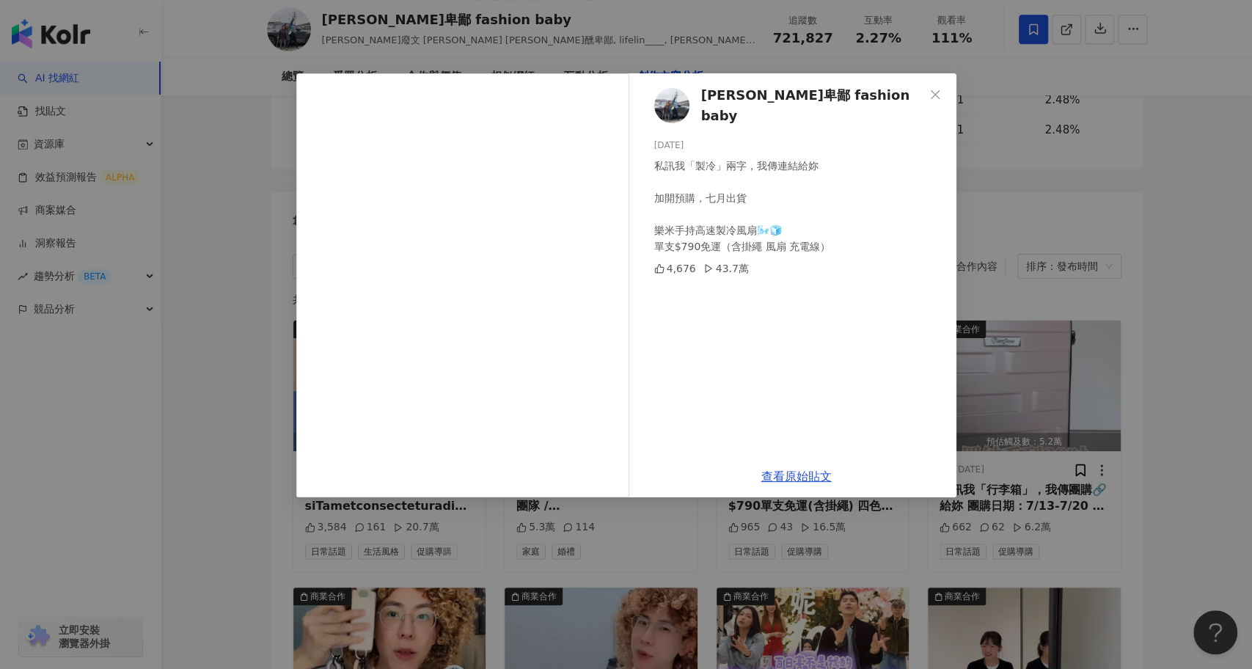
click at [282, 444] on div "[PERSON_NAME]醺卑鄙 fashion baby [DATE] 私訊我「製冷」兩字，我傳連結給妳 加開預購，七月出貨 樂米手持高速製冷風扇🌬️🧊 單…" at bounding box center [626, 334] width 1252 height 669
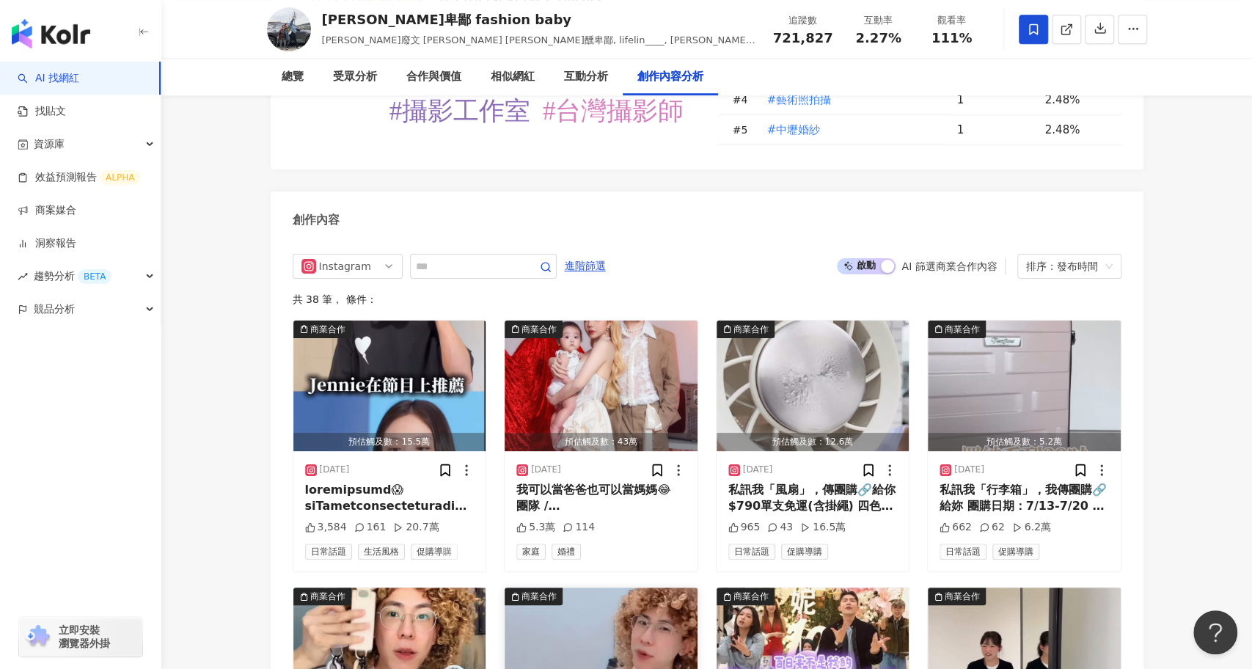
click at [617, 587] on img "button" at bounding box center [600, 652] width 193 height 131
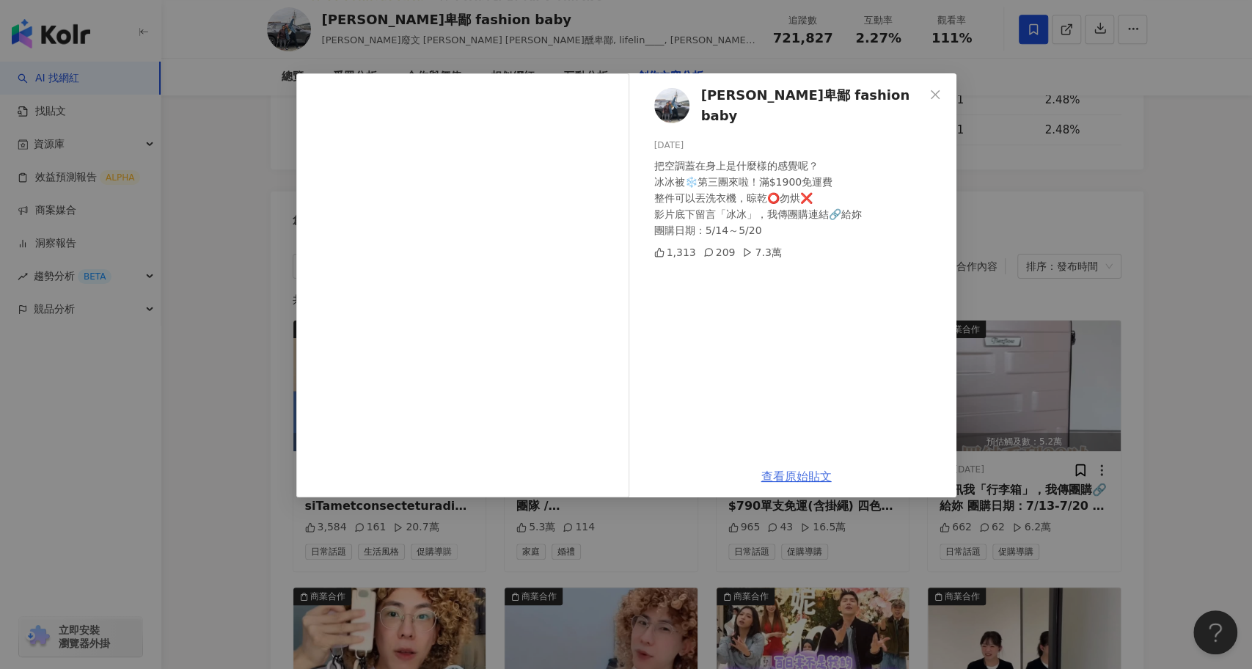
click at [807, 474] on link "查看原始貼文" at bounding box center [796, 476] width 70 height 14
